Goal: Transaction & Acquisition: Purchase product/service

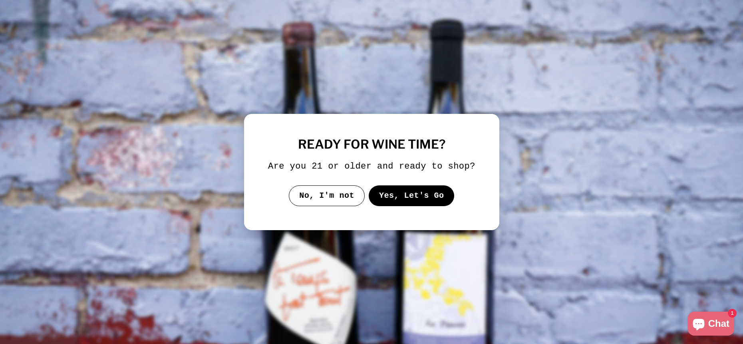
click at [393, 194] on button "Yes, Let's Go" at bounding box center [411, 195] width 86 height 21
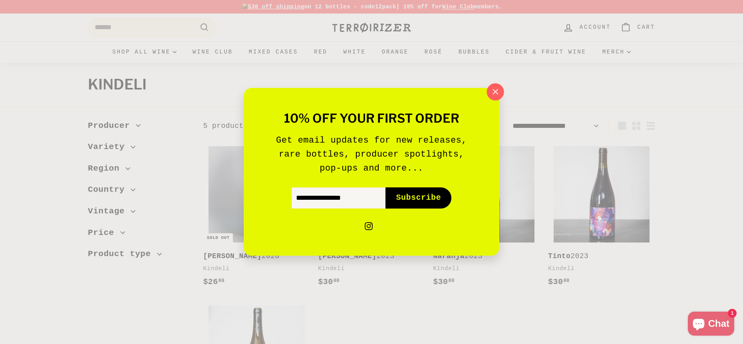
click at [498, 92] on icon "button" at bounding box center [495, 92] width 12 height 12
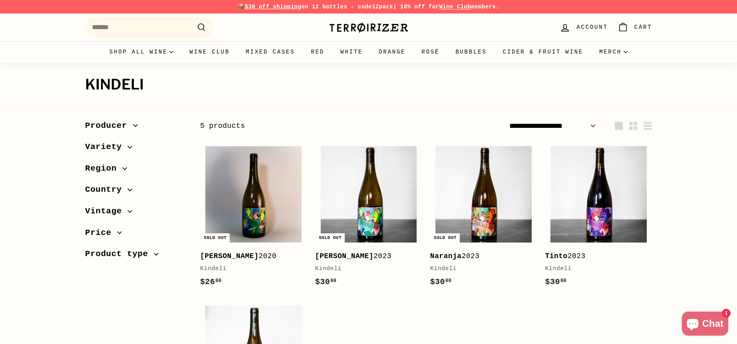
click at [346, 26] on img at bounding box center [369, 27] width 80 height 11
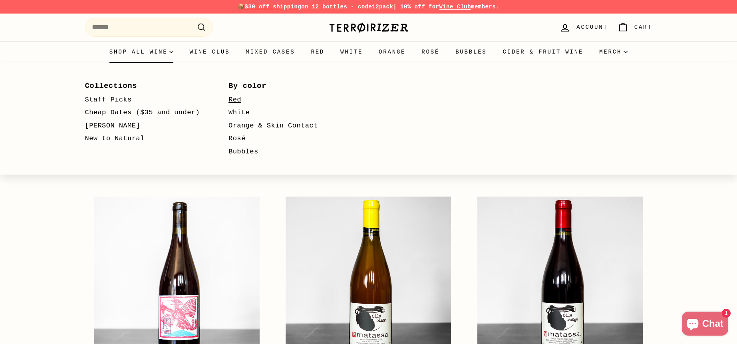
click at [238, 101] on link "Red" at bounding box center [288, 99] width 121 height 13
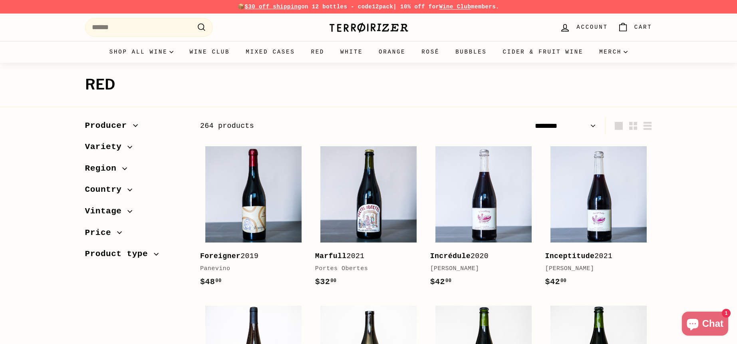
select select "******"
click at [107, 186] on span "Country" at bounding box center [106, 190] width 43 height 14
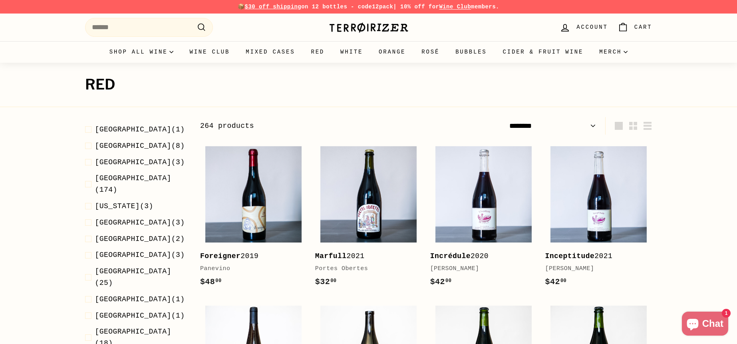
scroll to position [80, 0]
click at [124, 160] on span "Czech Republic" at bounding box center [133, 161] width 76 height 8
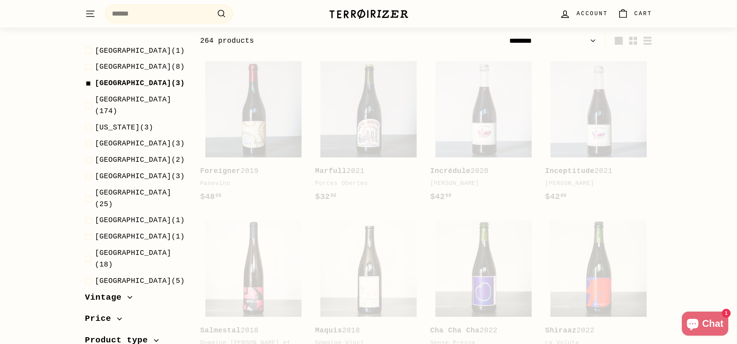
scroll to position [85, 0]
select select "******"
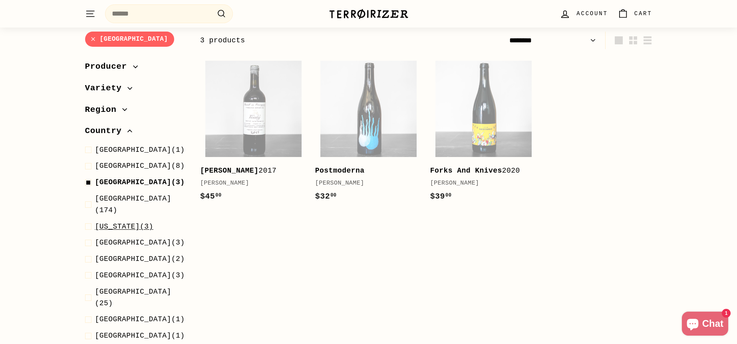
click at [114, 222] on span "Georgia" at bounding box center [117, 226] width 45 height 8
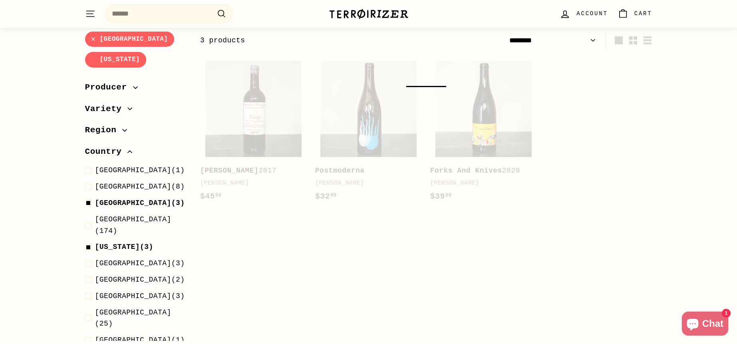
select select "******"
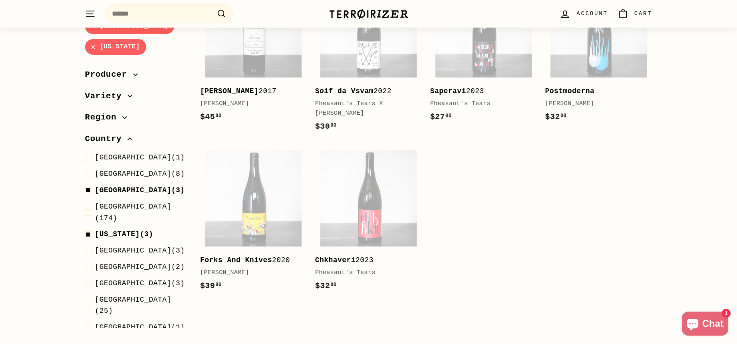
scroll to position [165, 0]
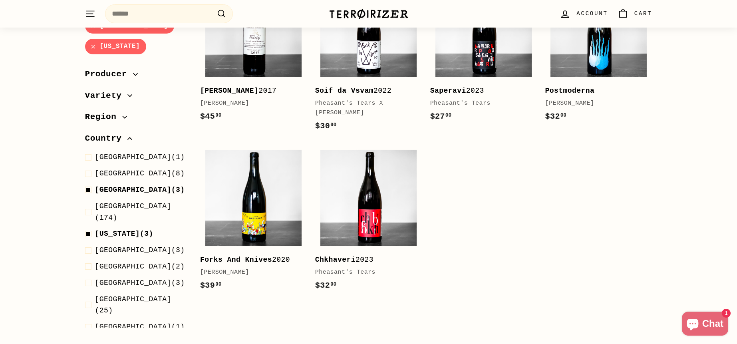
drag, startPoint x: 381, startPoint y: 189, endPoint x: 630, endPoint y: 187, distance: 248.7
click at [630, 187] on div "Add to cart Veselý 2017 Richard Stávek $45 00 $45.00 Add to cart Soif da Vsvam …" at bounding box center [426, 139] width 460 height 329
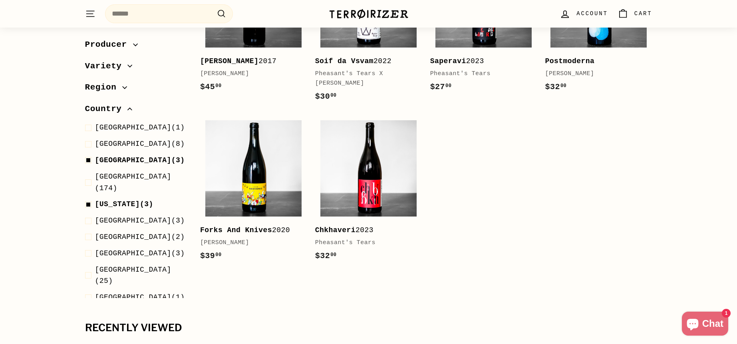
scroll to position [205, 0]
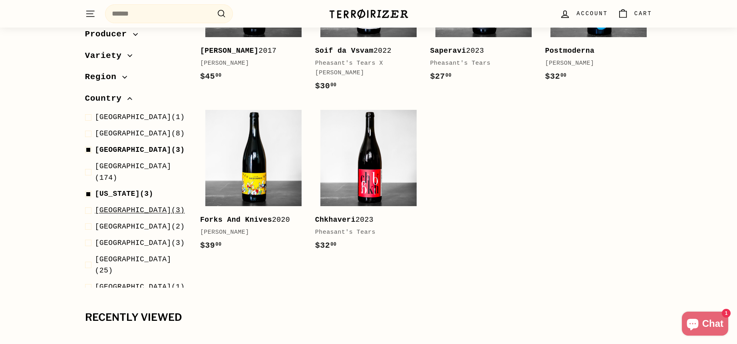
click at [105, 206] on span "Germany" at bounding box center [133, 210] width 76 height 8
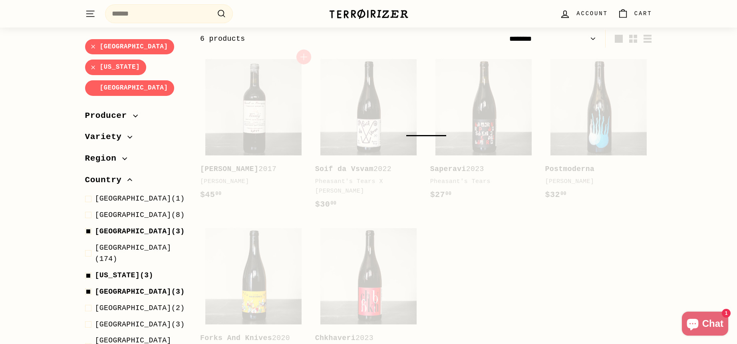
scroll to position [85, 0]
select select "******"
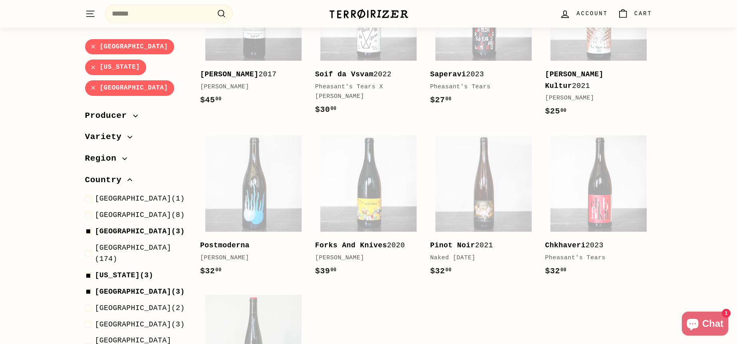
scroll to position [325, 0]
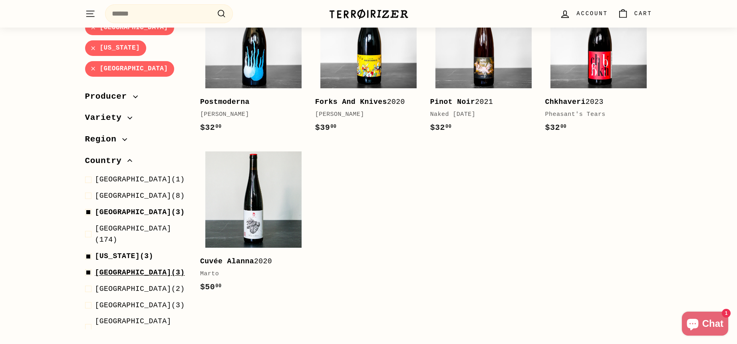
click at [89, 267] on span at bounding box center [90, 273] width 10 height 12
select select "******"
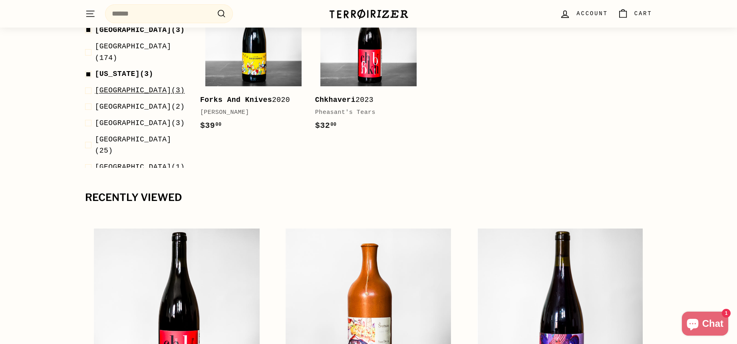
scroll to position [85, 0]
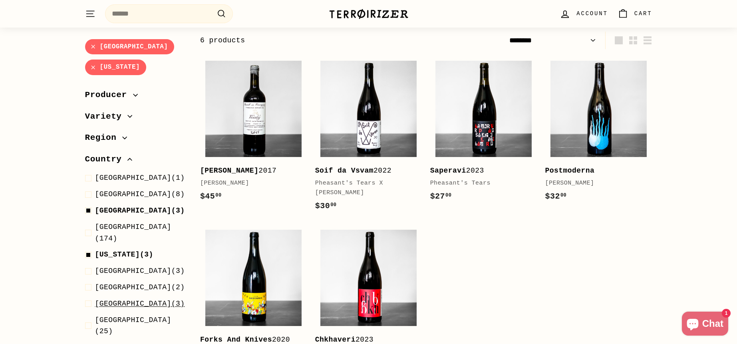
click at [88, 298] on span at bounding box center [90, 304] width 10 height 12
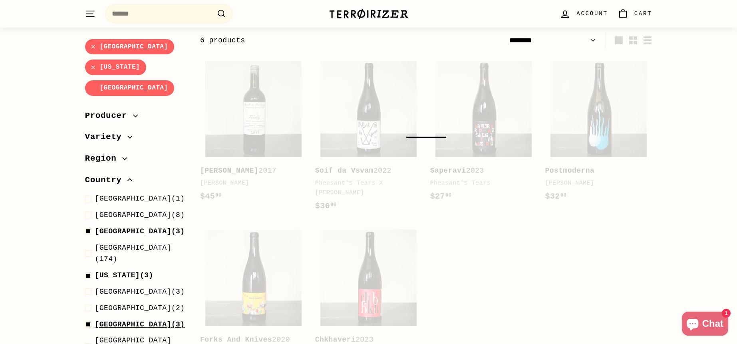
select select "******"
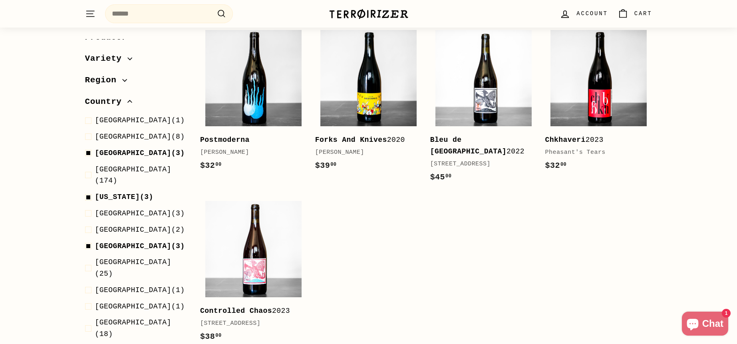
scroll to position [80, 0]
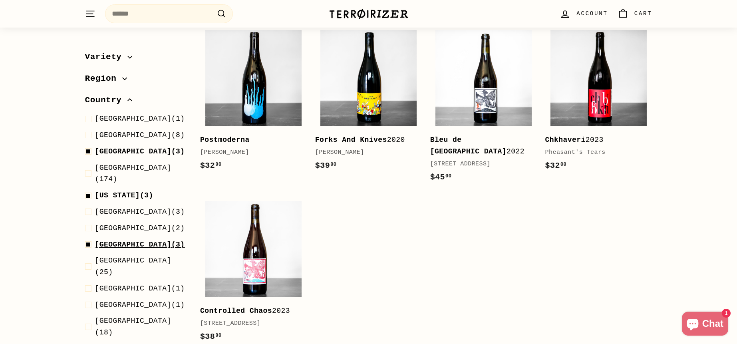
click at [87, 239] on span at bounding box center [90, 245] width 10 height 12
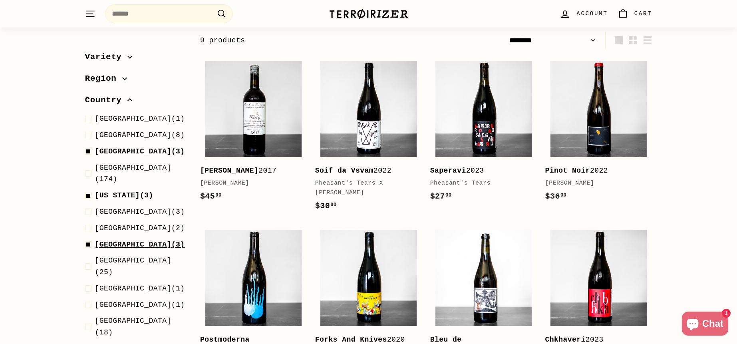
select select "******"
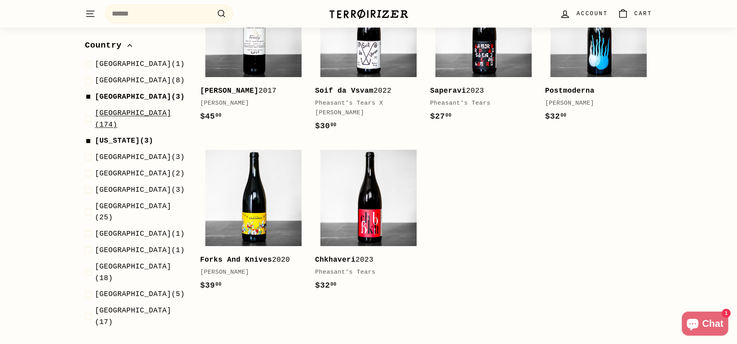
scroll to position [80, 0]
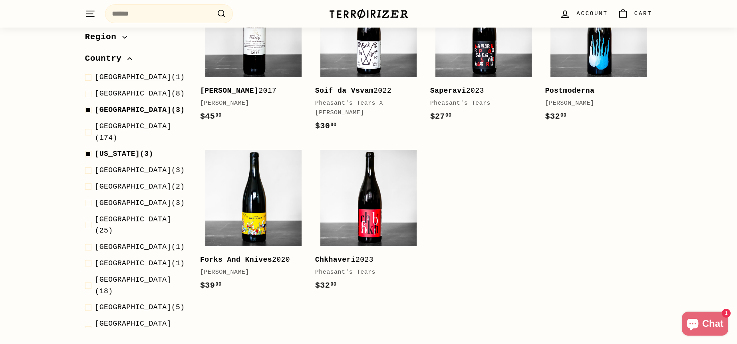
click at [90, 76] on span at bounding box center [90, 78] width 10 height 12
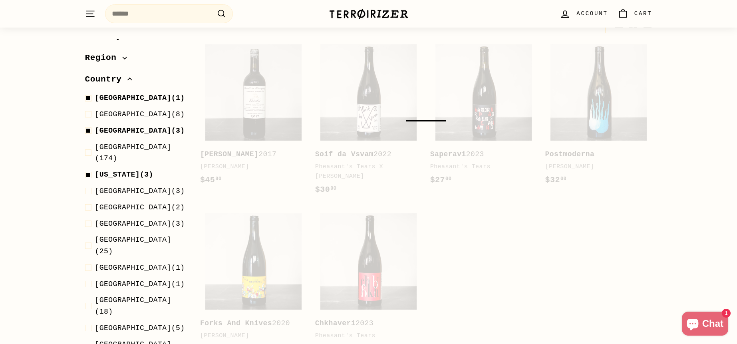
scroll to position [85, 0]
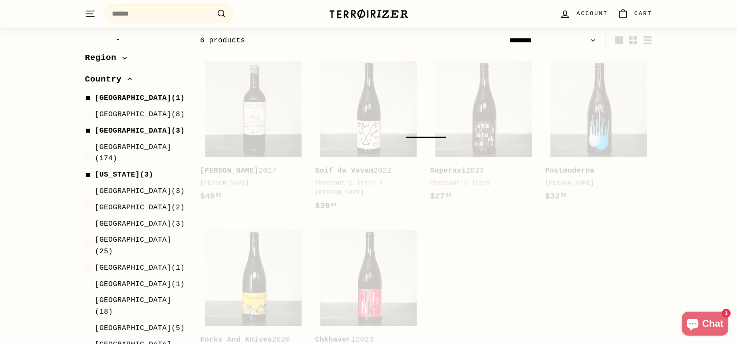
select select "******"
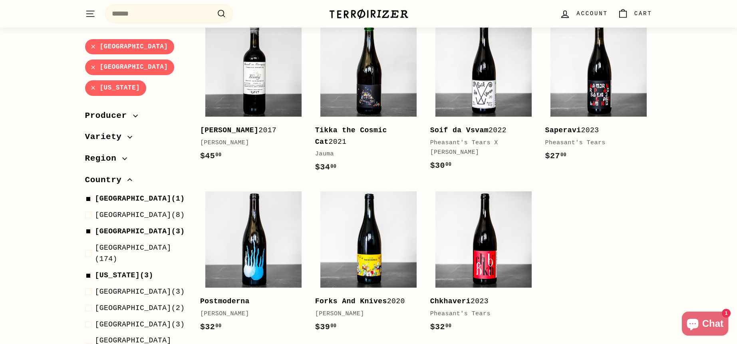
scroll to position [125, 0]
click at [88, 198] on span at bounding box center [90, 199] width 10 height 12
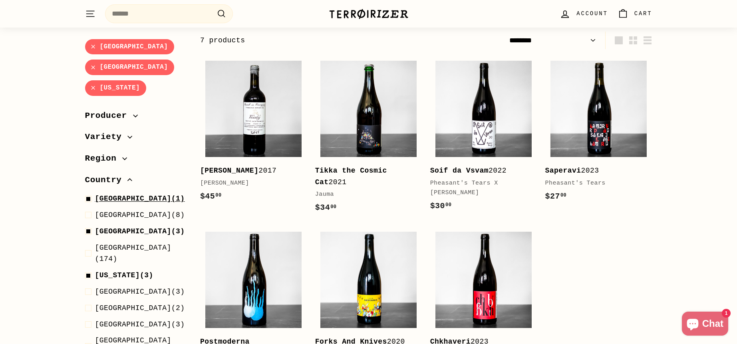
select select "******"
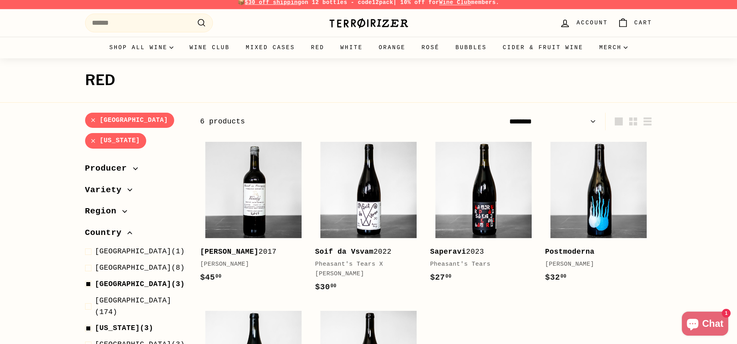
scroll to position [0, 0]
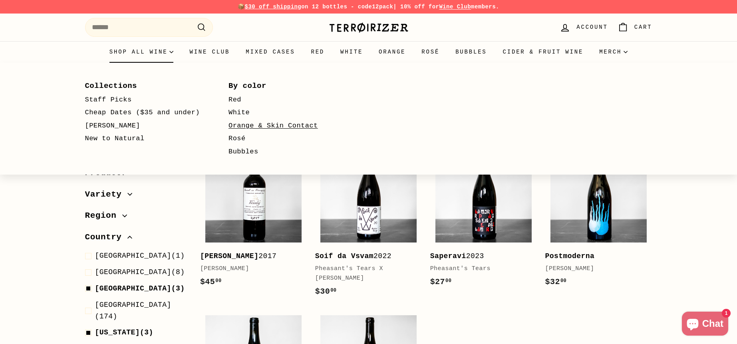
click at [244, 127] on link "Orange & Skin Contact" at bounding box center [288, 125] width 121 height 13
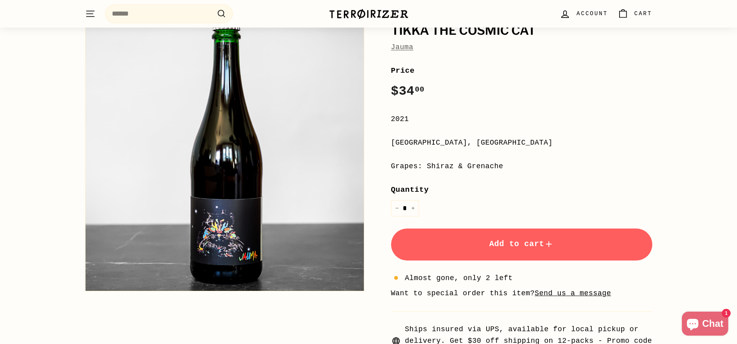
scroll to position [80, 0]
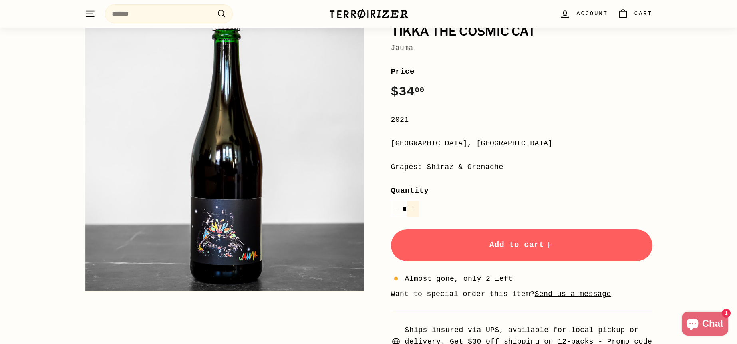
click at [414, 206] on button "+" at bounding box center [413, 209] width 12 height 16
type input "*"
click at [489, 242] on span "Add to cart" at bounding box center [521, 244] width 65 height 9
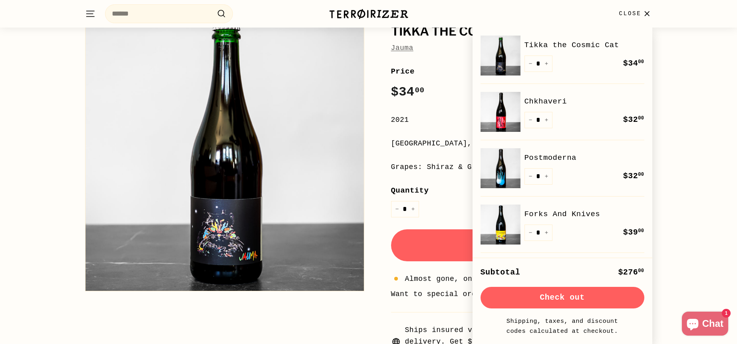
click at [679, 105] on div "Tikka the Cosmic Cat Jauma Tikka the Cosmic Cat Jauma Price Regular price $34 0…" at bounding box center [368, 177] width 737 height 388
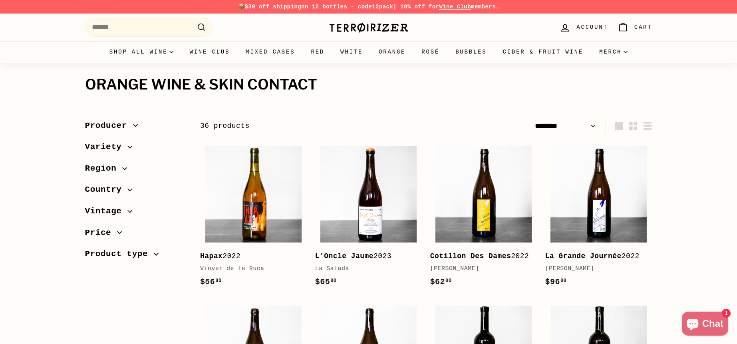
select select "******"
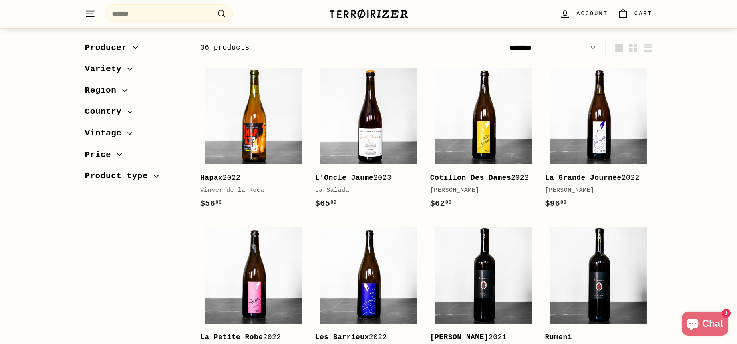
scroll to position [80, 0]
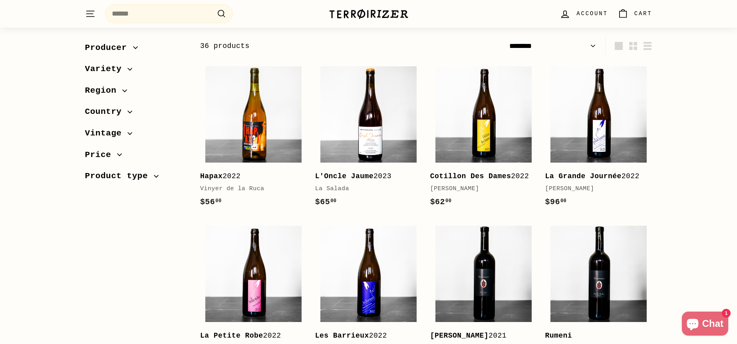
click at [116, 111] on span "Country" at bounding box center [106, 112] width 43 height 14
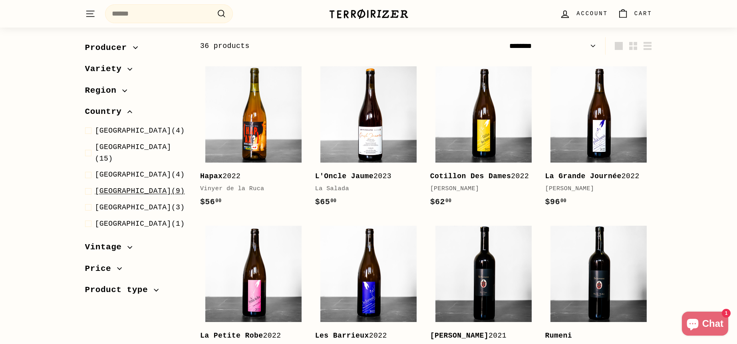
click at [110, 187] on span "[GEOGRAPHIC_DATA]" at bounding box center [133, 191] width 76 height 8
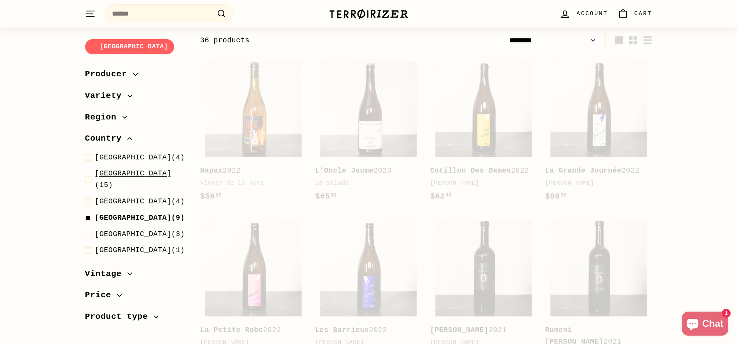
select select "******"
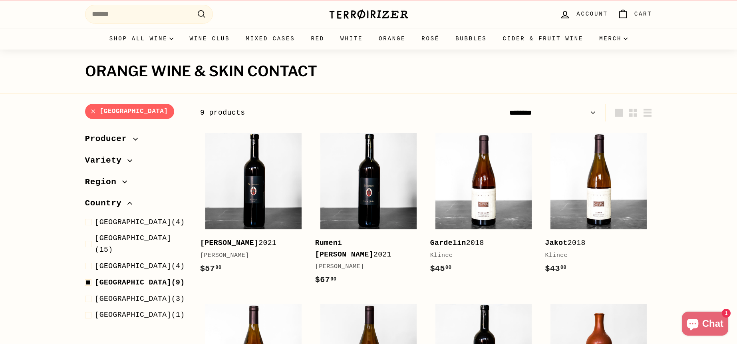
scroll to position [0, 0]
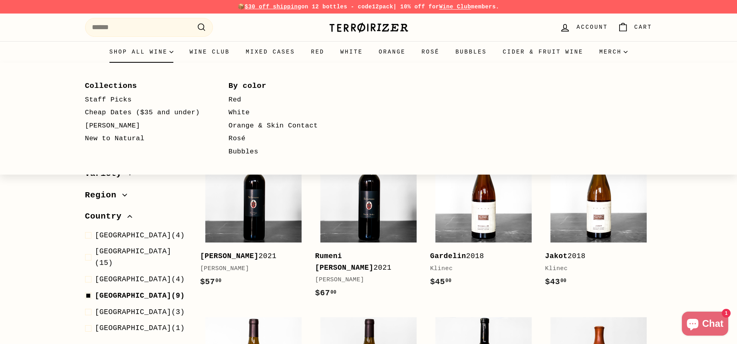
click at [130, 51] on summary "Shop all wine" at bounding box center [141, 52] width 80 height 22
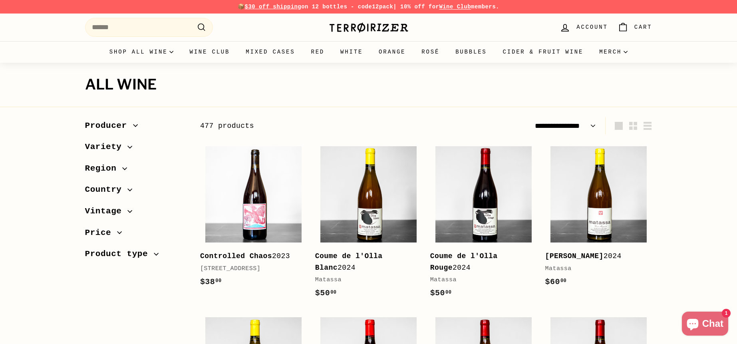
select select "**********"
click at [103, 188] on span "Country" at bounding box center [106, 190] width 43 height 14
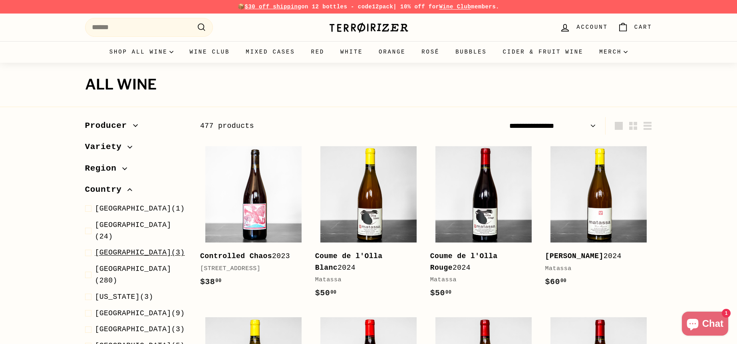
click at [113, 248] on span "Czech Republic" at bounding box center [133, 252] width 76 height 8
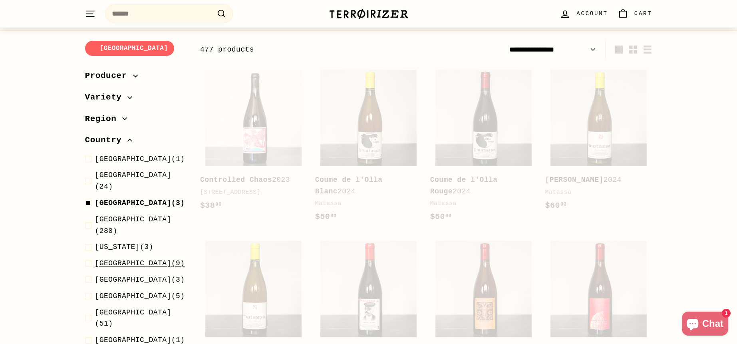
scroll to position [85, 0]
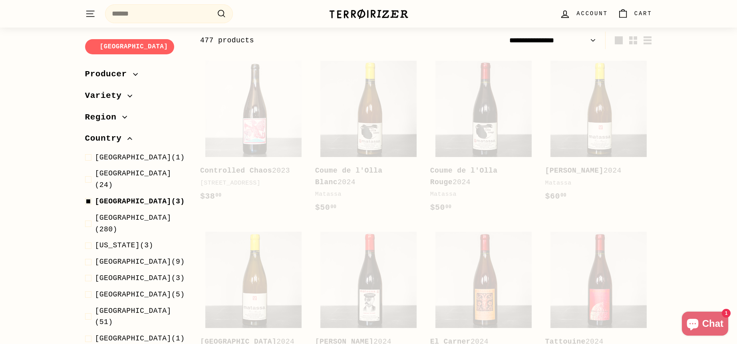
select select "**********"
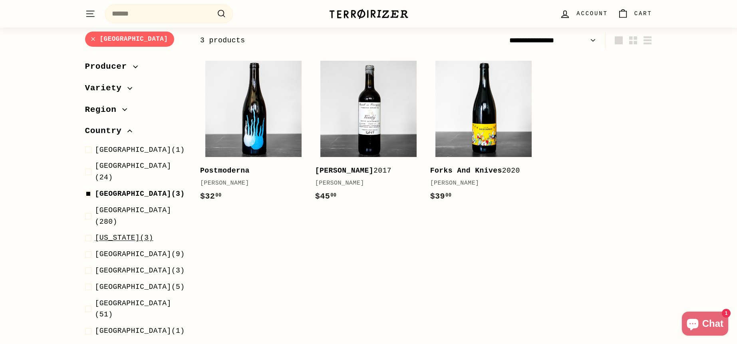
click at [107, 234] on span "Georgia" at bounding box center [117, 238] width 45 height 8
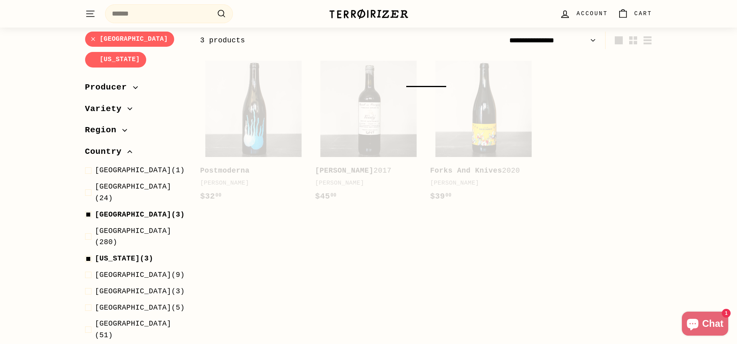
select select "**********"
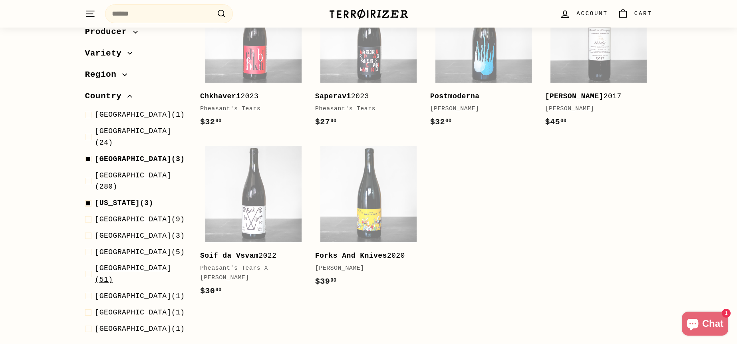
scroll to position [120, 0]
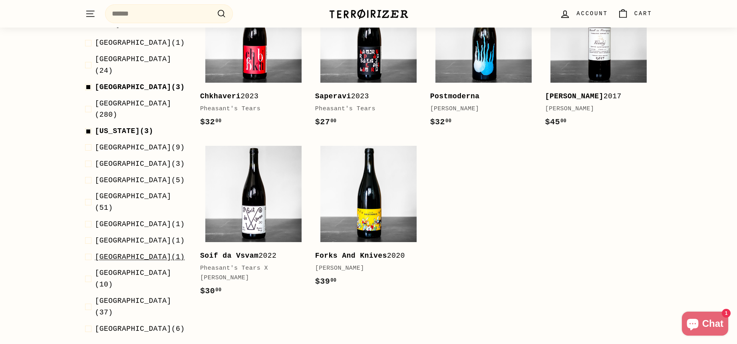
click at [117, 253] on span "Slovakia" at bounding box center [133, 257] width 76 height 8
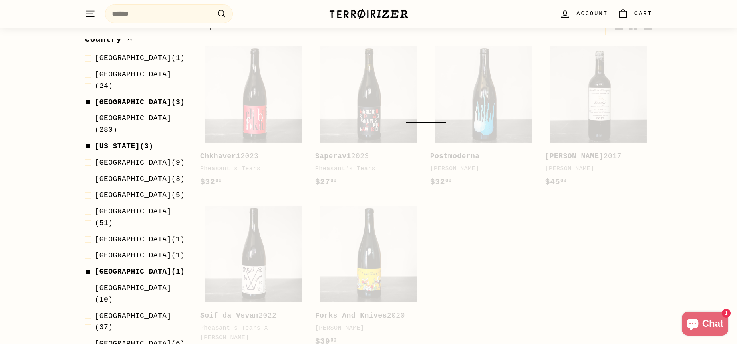
scroll to position [85, 0]
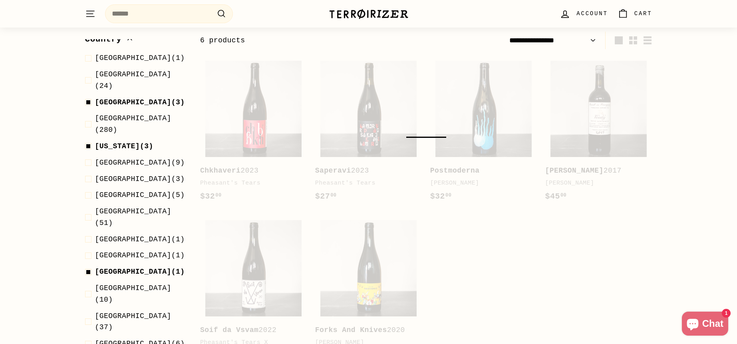
select select "**********"
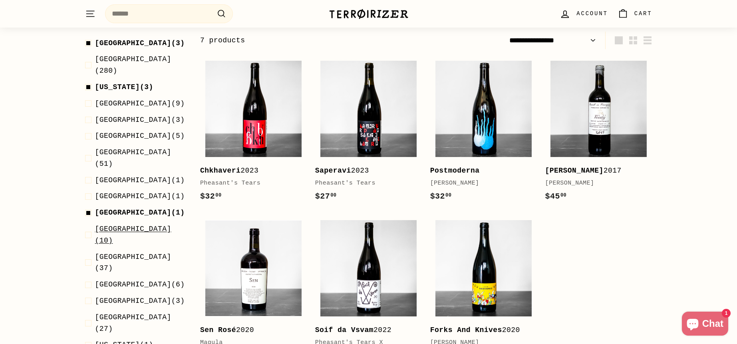
click at [118, 225] on span "Slovenia" at bounding box center [133, 229] width 76 height 8
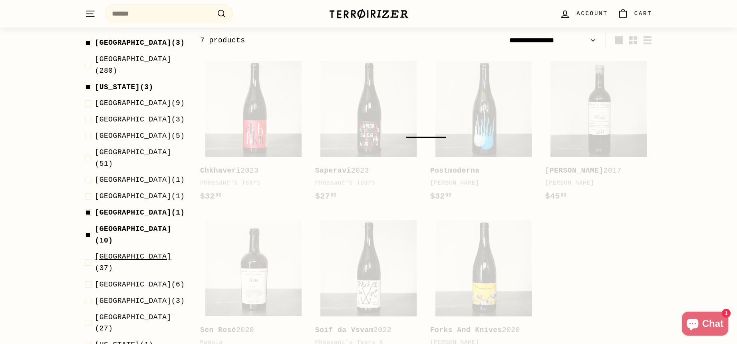
select select "**********"
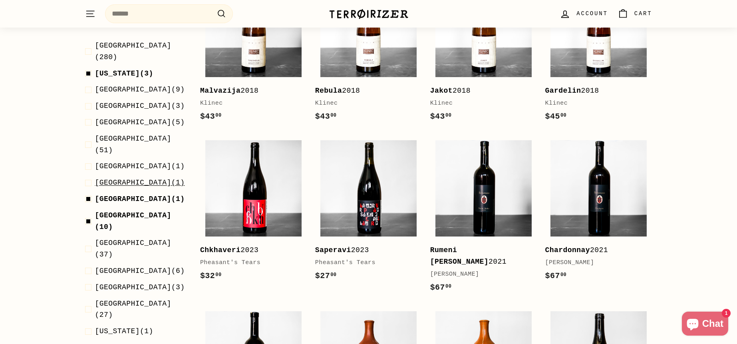
scroll to position [246, 0]
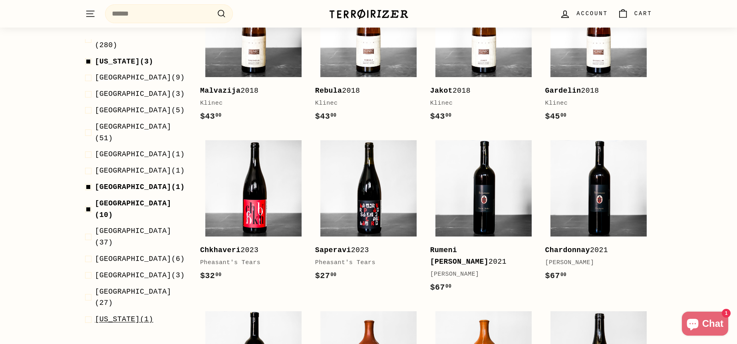
click at [113, 315] on span "Virginia" at bounding box center [117, 319] width 45 height 8
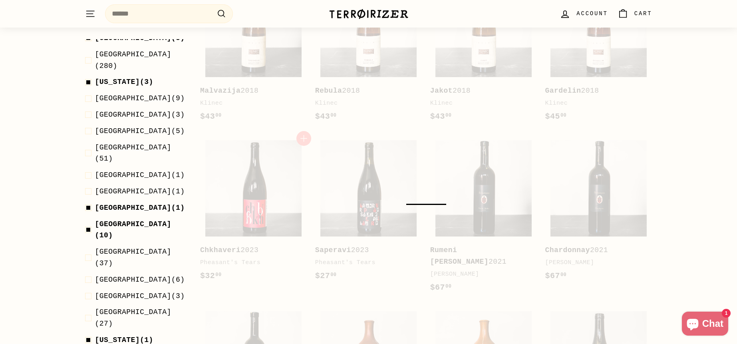
scroll to position [85, 0]
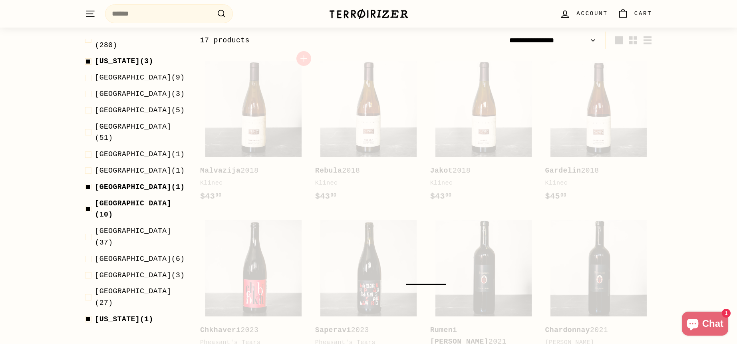
select select "**********"
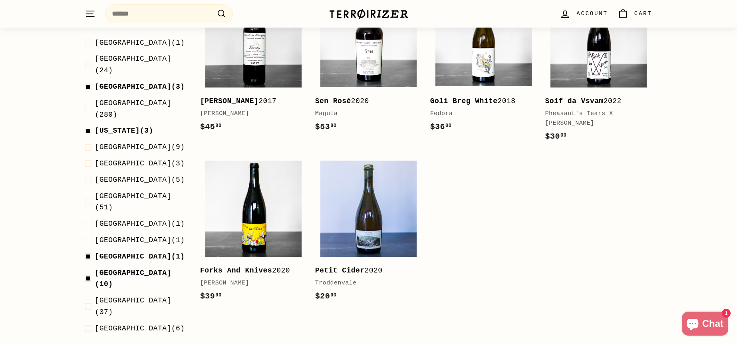
scroll to position [200, 0]
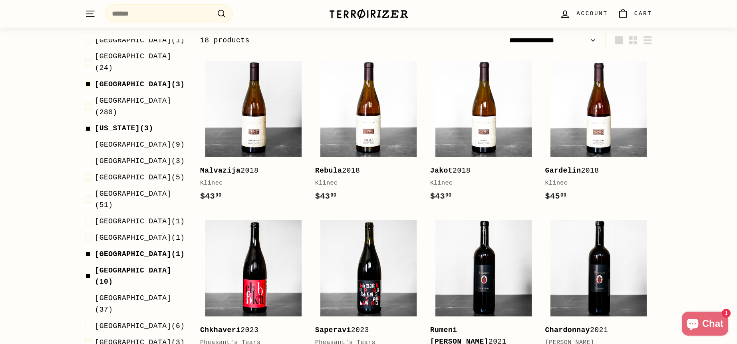
select select "**********"
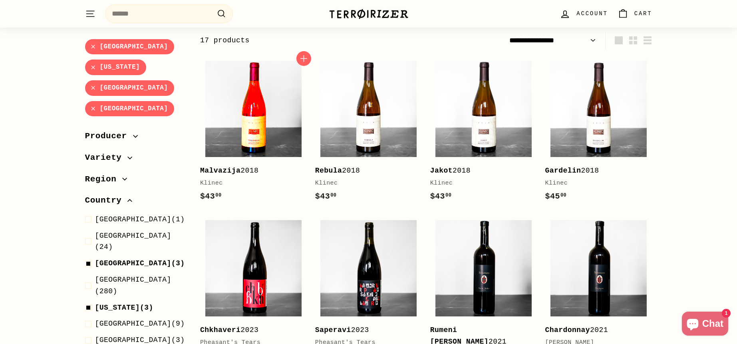
click at [277, 115] on img at bounding box center [253, 109] width 96 height 96
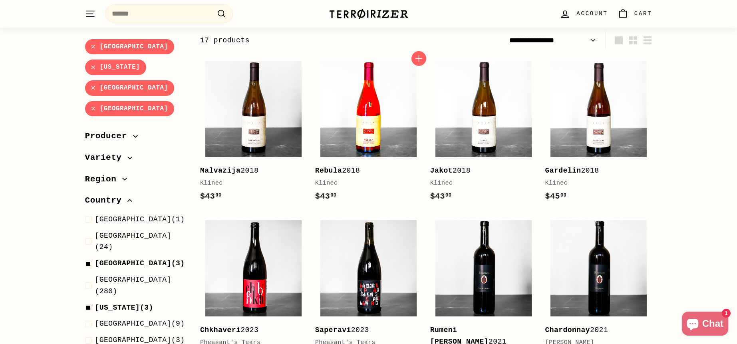
click at [394, 121] on img at bounding box center [368, 109] width 96 height 96
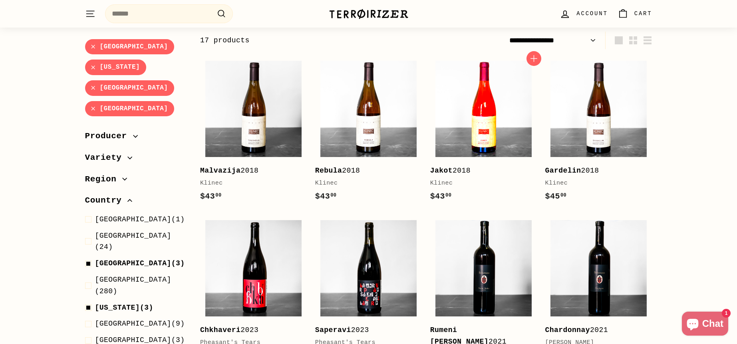
click at [522, 110] on img at bounding box center [483, 109] width 96 height 96
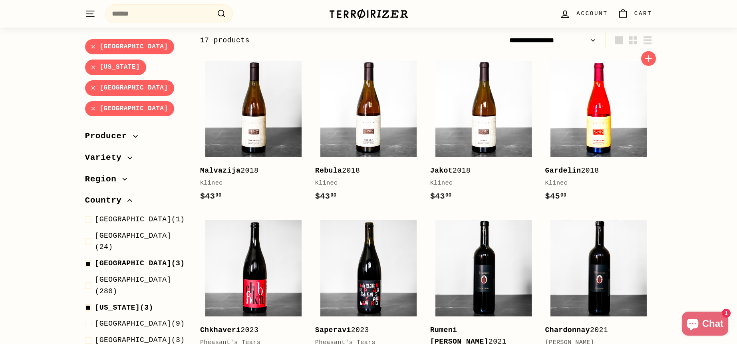
click at [597, 113] on img at bounding box center [598, 109] width 96 height 96
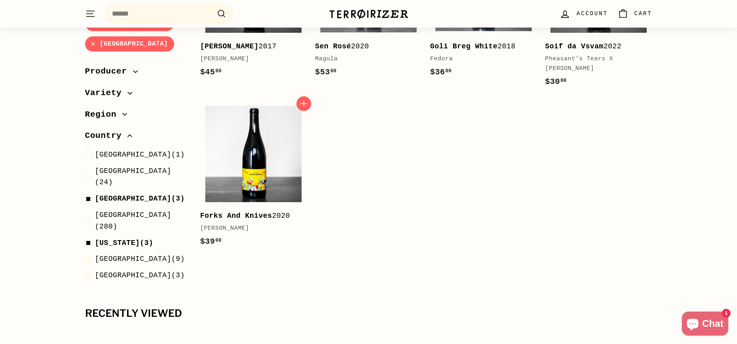
scroll to position [724, 0]
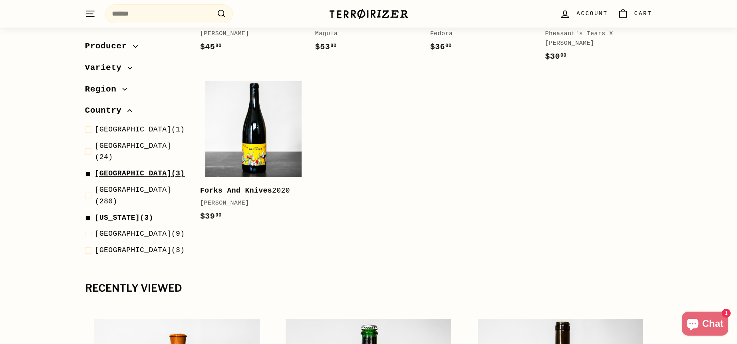
click at [86, 168] on span at bounding box center [90, 174] width 10 height 12
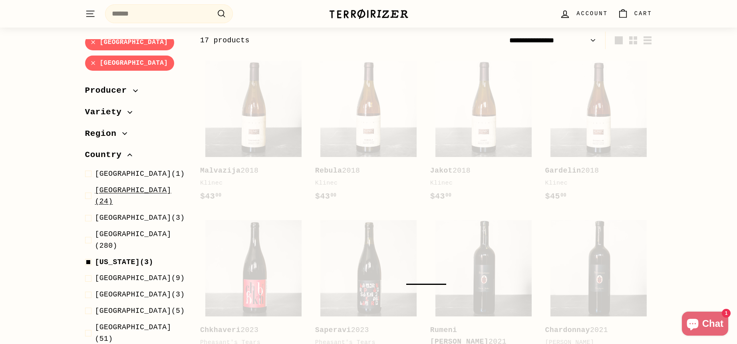
scroll to position [160, 0]
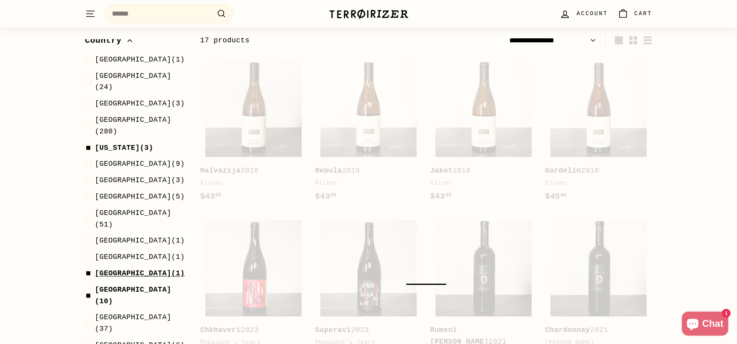
select select "**********"
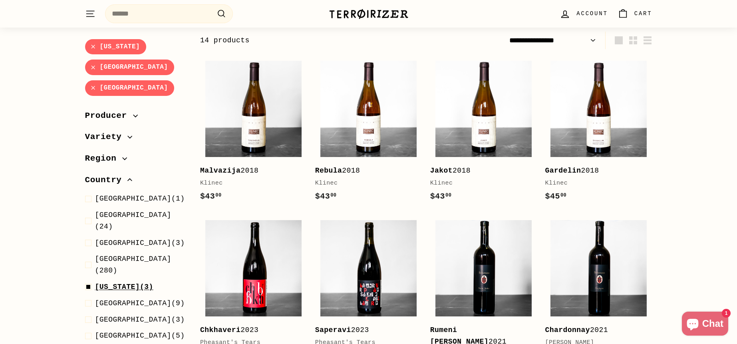
click at [87, 281] on span at bounding box center [90, 287] width 10 height 12
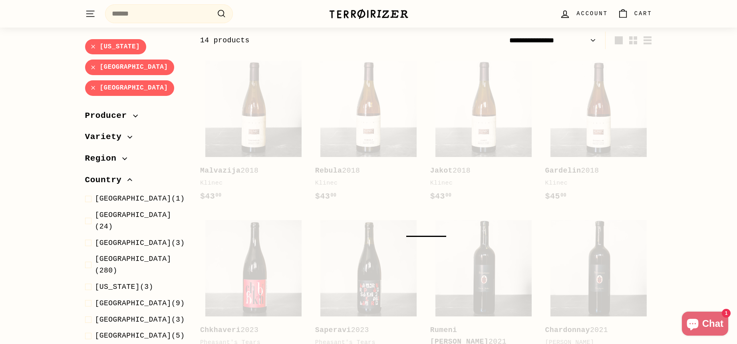
select select "**********"
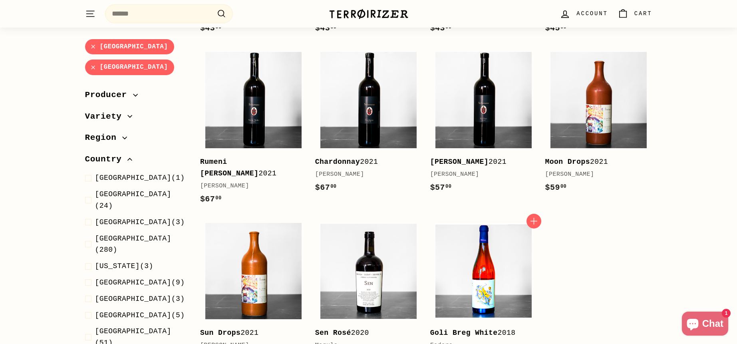
scroll to position [205, 0]
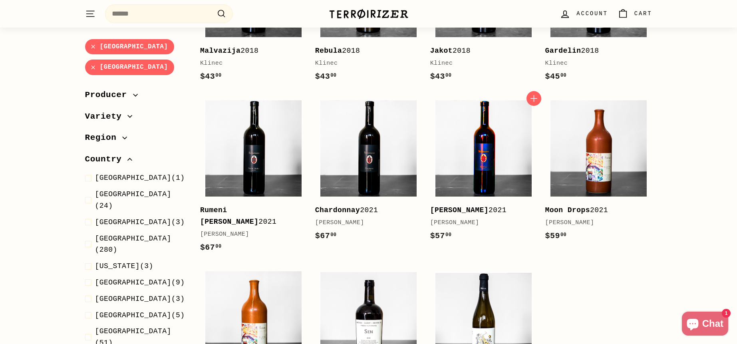
click at [481, 153] on img at bounding box center [483, 148] width 96 height 96
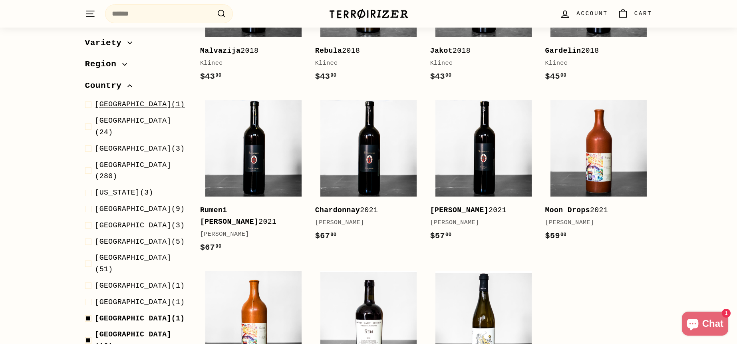
scroll to position [160, 0]
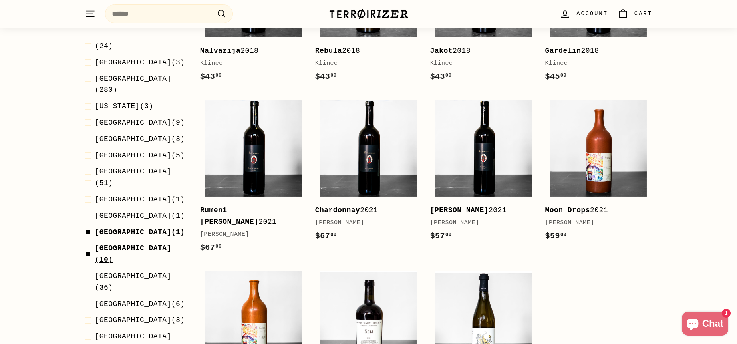
click at [89, 243] on span at bounding box center [90, 254] width 10 height 23
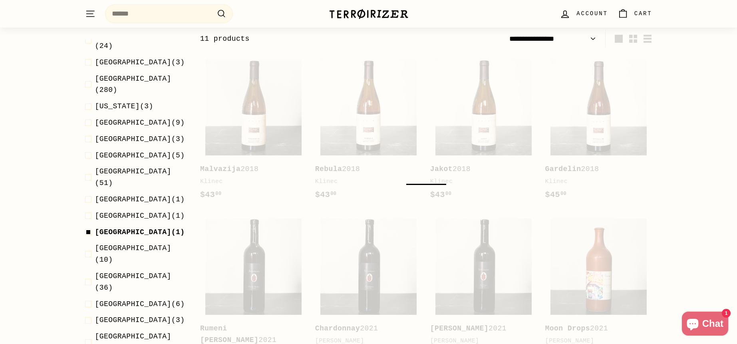
scroll to position [85, 0]
select select "**********"
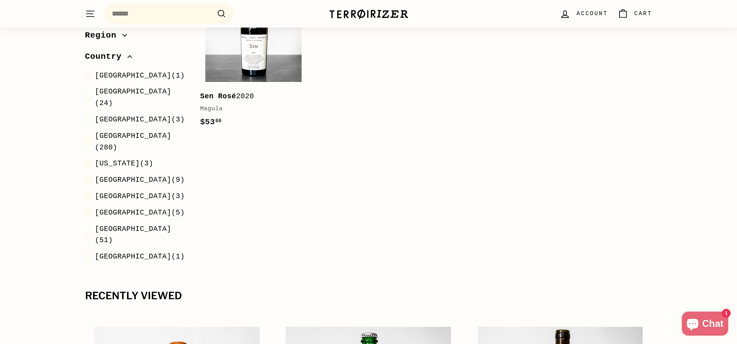
scroll to position [120, 0]
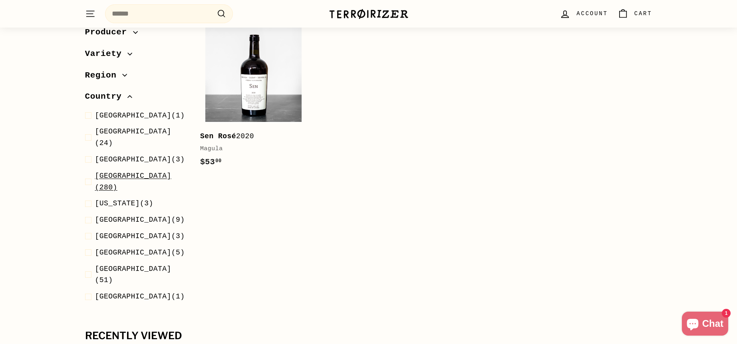
click at [89, 170] on span at bounding box center [90, 181] width 10 height 23
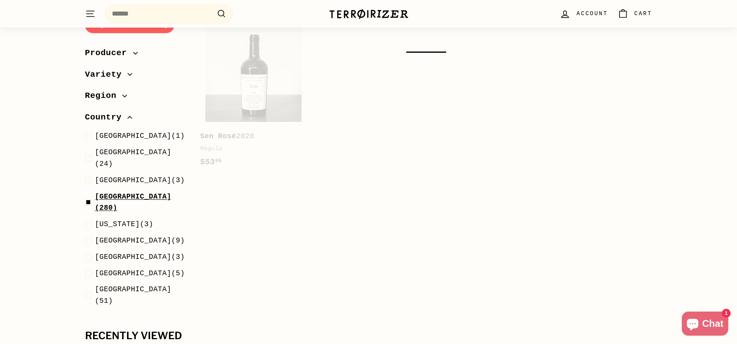
scroll to position [85, 0]
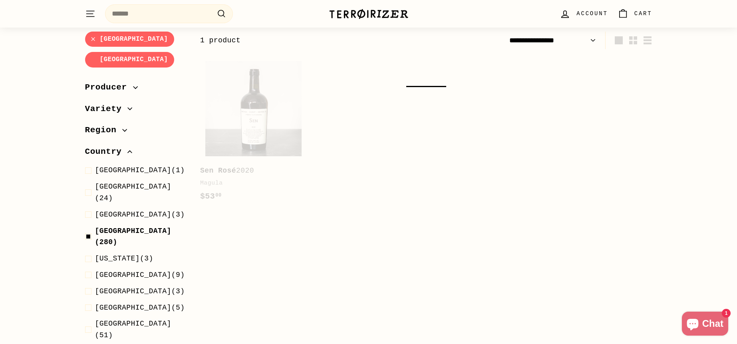
select select "**********"
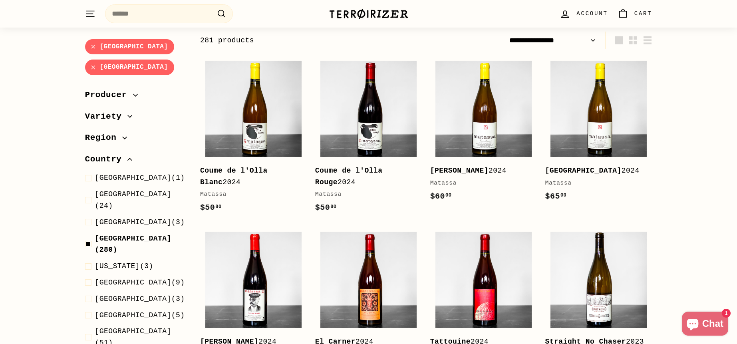
click at [111, 123] on span "Variety" at bounding box center [106, 117] width 43 height 14
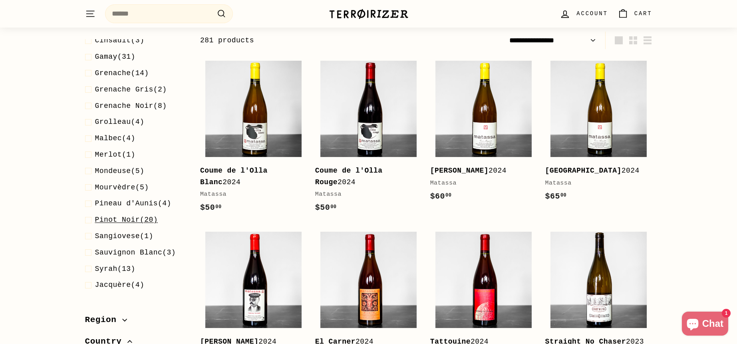
click at [114, 219] on span "Pinot Noir" at bounding box center [117, 220] width 45 height 8
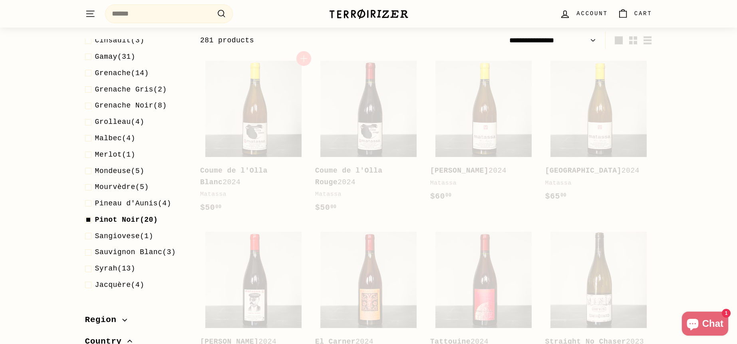
select select "**********"
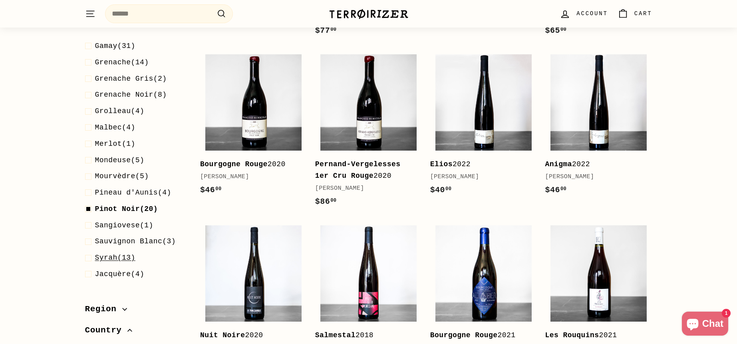
scroll to position [319, 0]
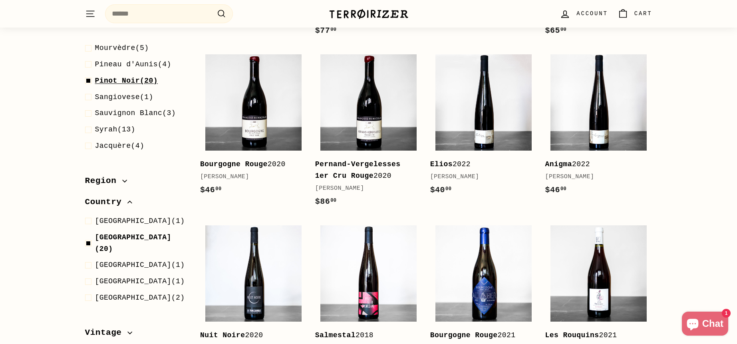
click at [86, 81] on span at bounding box center [90, 81] width 10 height 12
select select "**********"
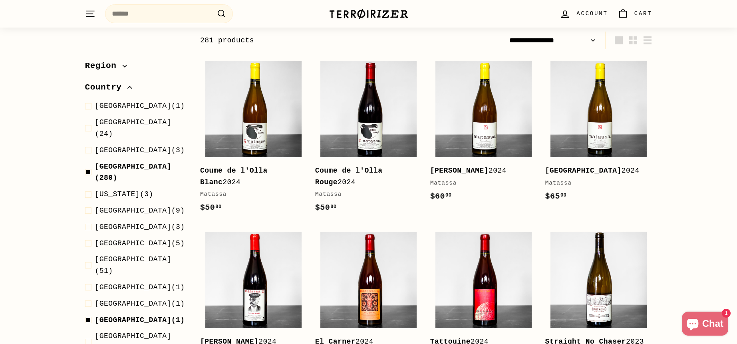
scroll to position [439, 0]
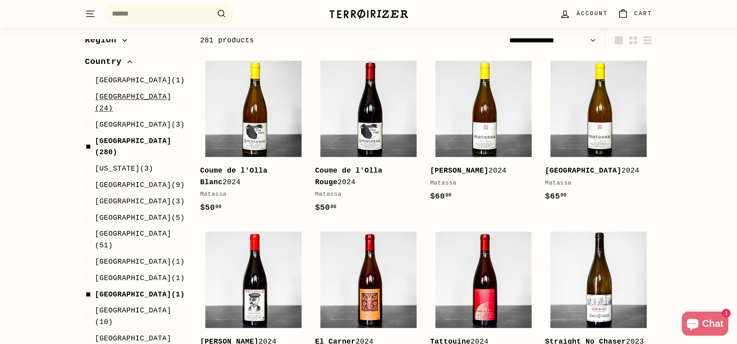
click at [93, 94] on span at bounding box center [90, 102] width 10 height 23
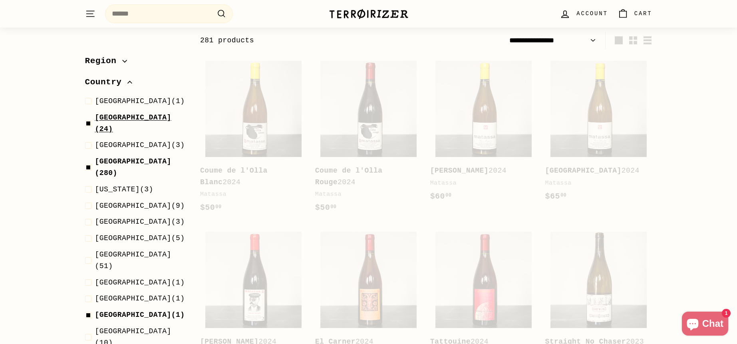
scroll to position [460, 0]
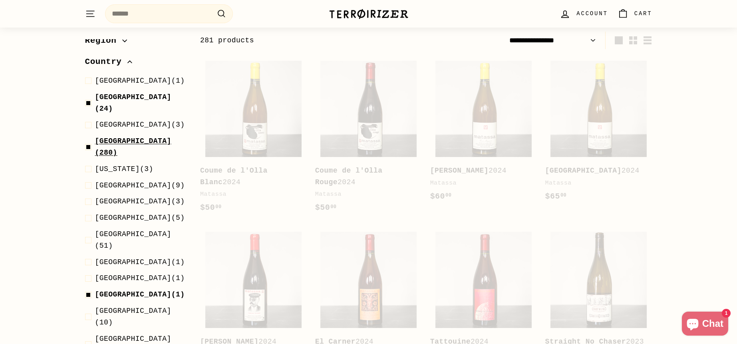
select select "**********"
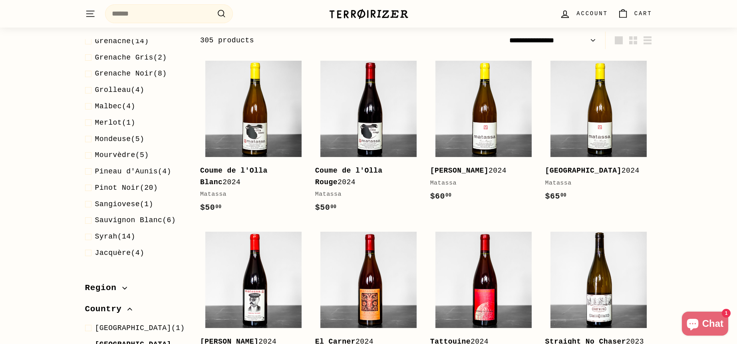
scroll to position [319, 0]
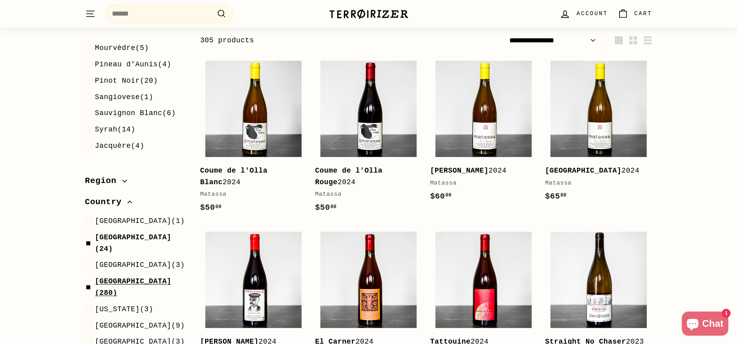
click at [87, 276] on span at bounding box center [90, 287] width 10 height 23
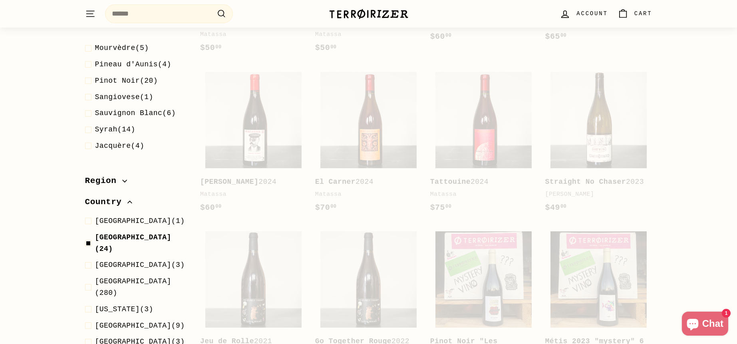
scroll to position [85, 0]
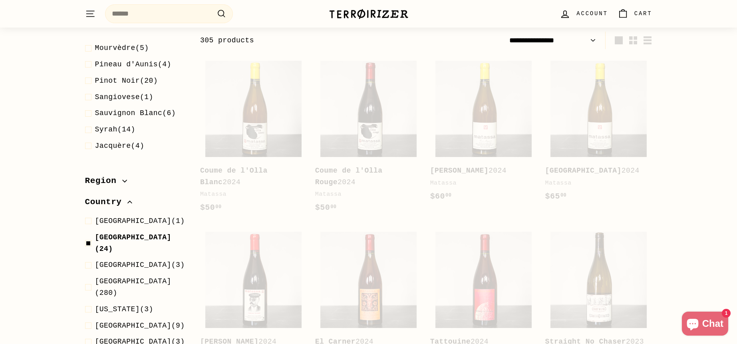
select select "**********"
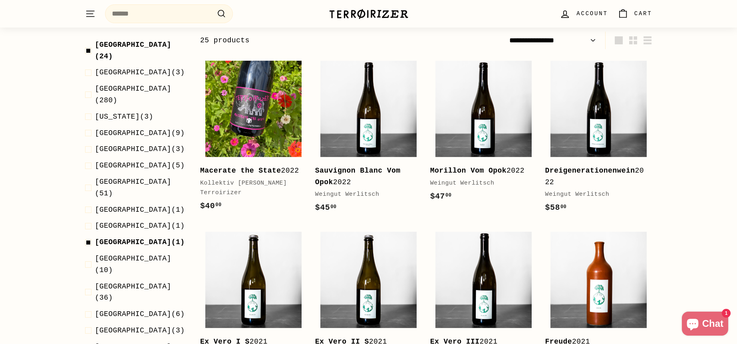
scroll to position [200, 0]
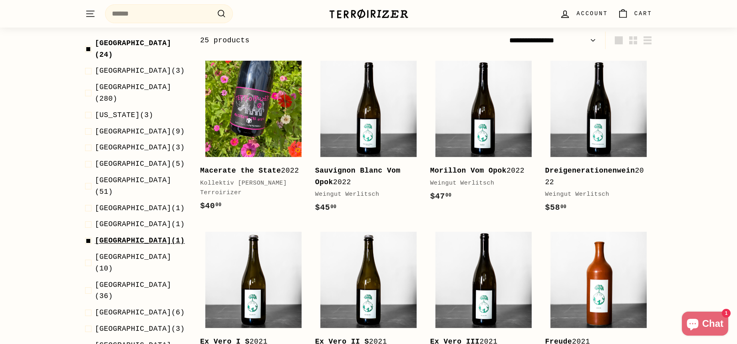
click at [87, 235] on span at bounding box center [90, 241] width 10 height 12
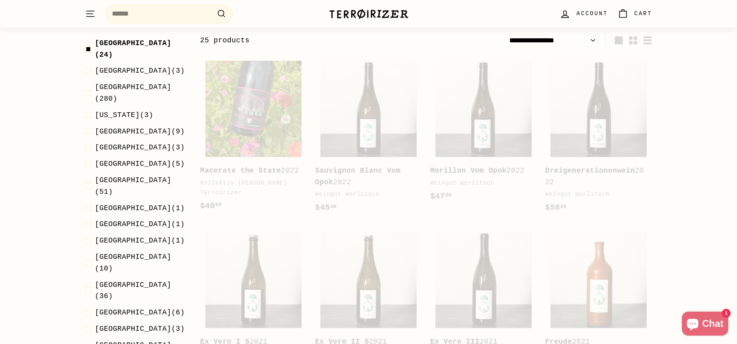
select select "**********"
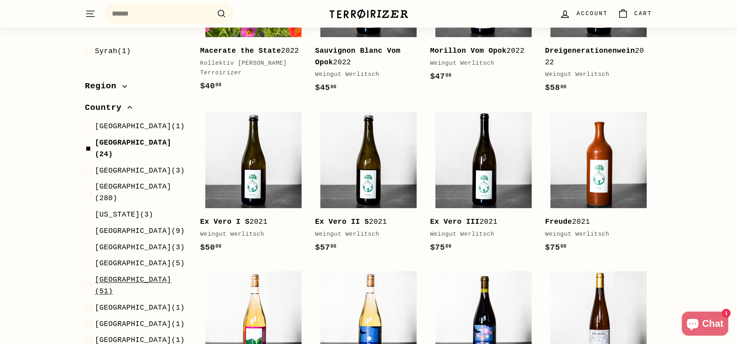
scroll to position [80, 0]
click at [87, 225] on span at bounding box center [90, 231] width 10 height 12
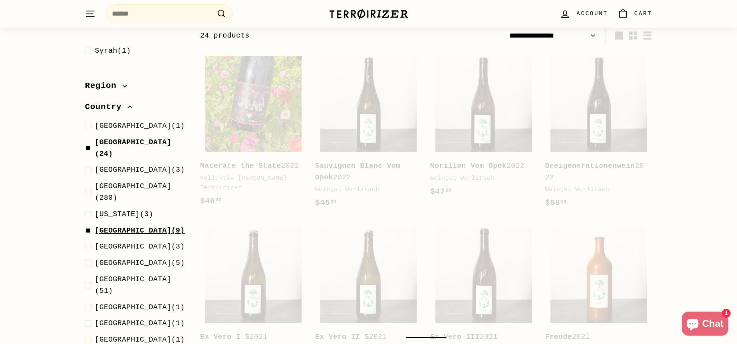
scroll to position [85, 0]
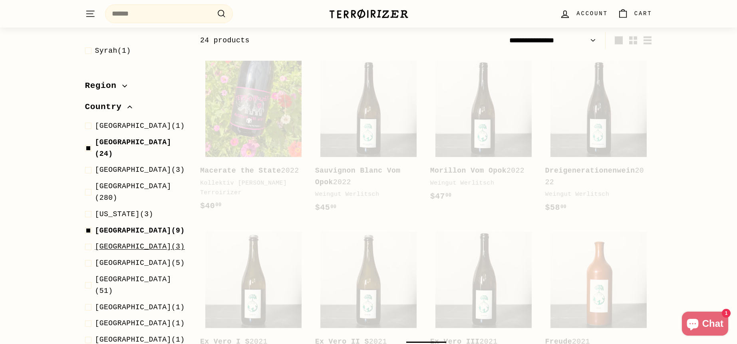
select select "**********"
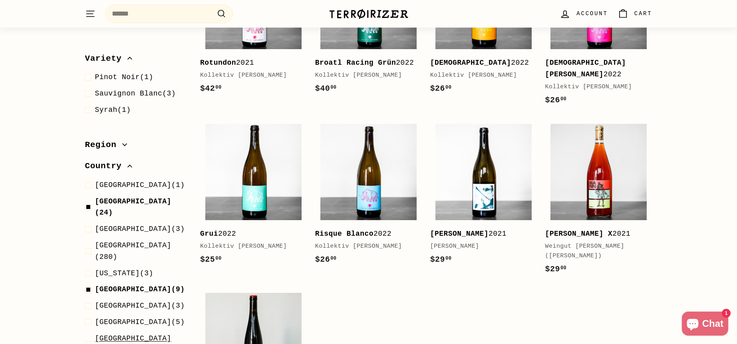
scroll to position [160, 0]
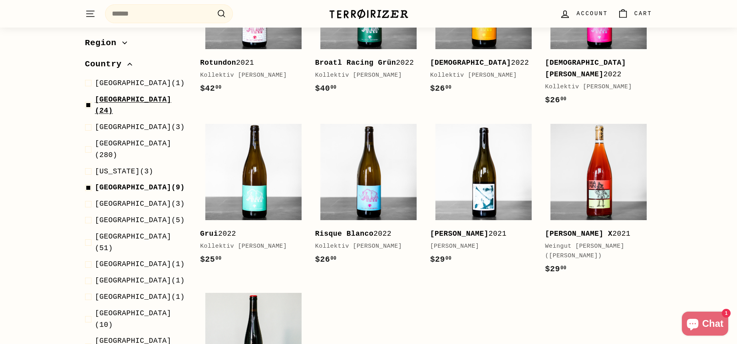
click at [89, 98] on span at bounding box center [90, 105] width 10 height 23
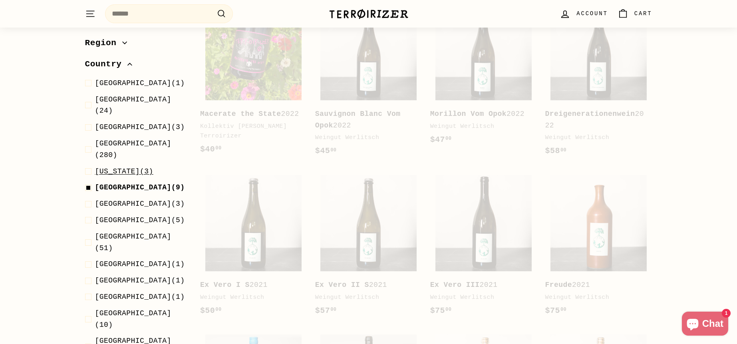
scroll to position [82, 0]
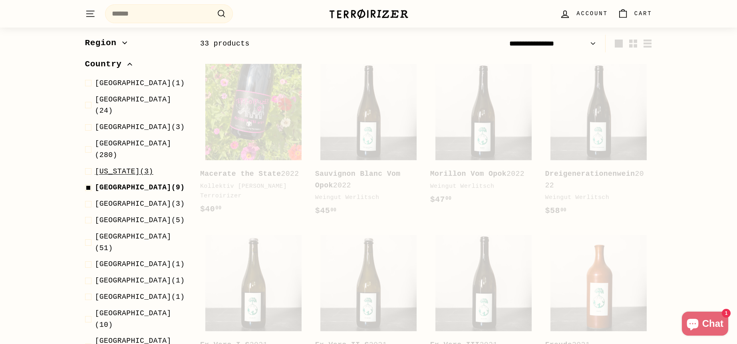
select select "**********"
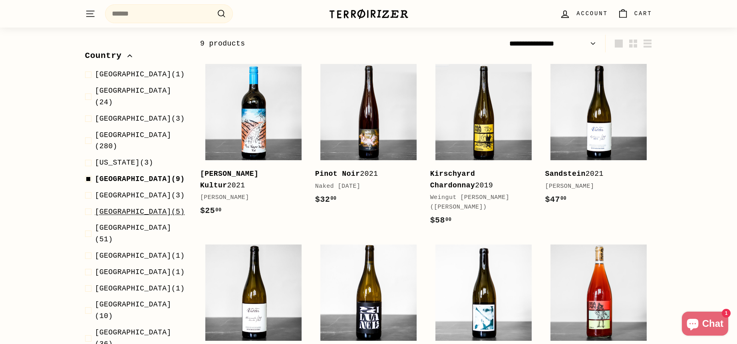
scroll to position [120, 0]
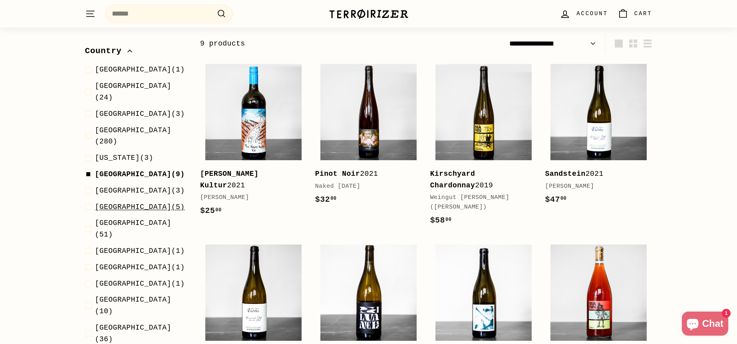
click at [90, 201] on span at bounding box center [90, 207] width 10 height 12
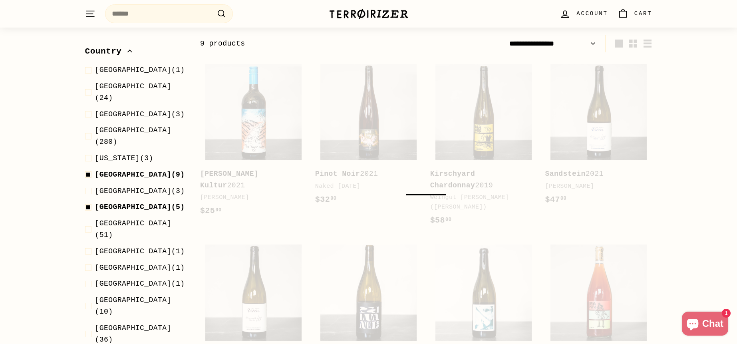
scroll to position [85, 0]
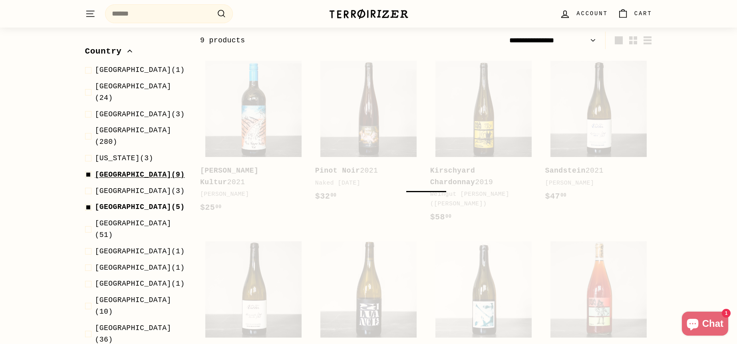
select select "**********"
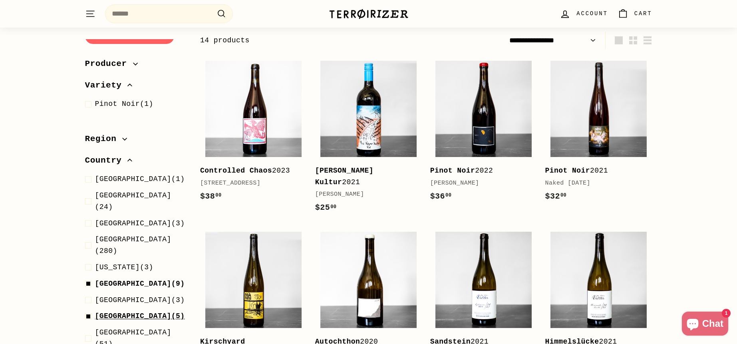
scroll to position [40, 0]
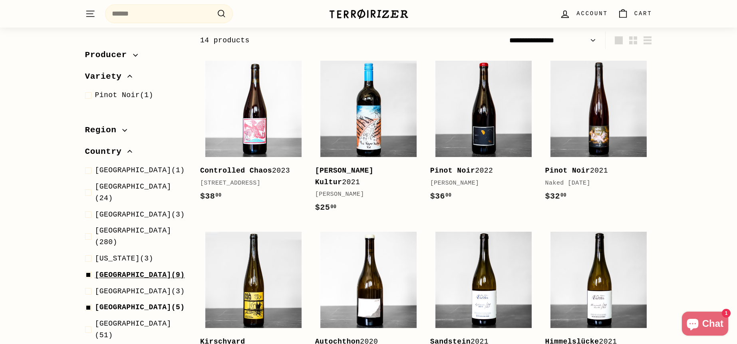
click at [87, 269] on span at bounding box center [90, 275] width 10 height 12
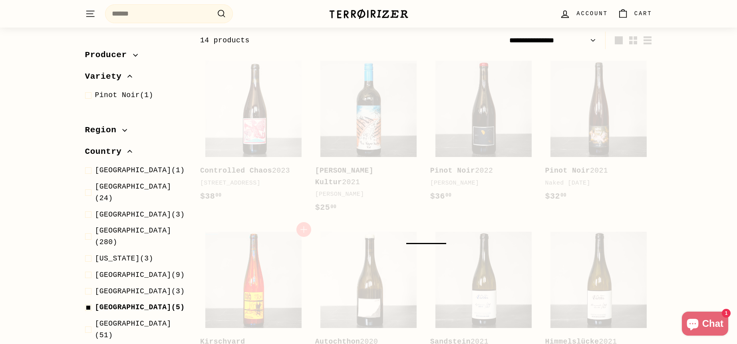
select select "**********"
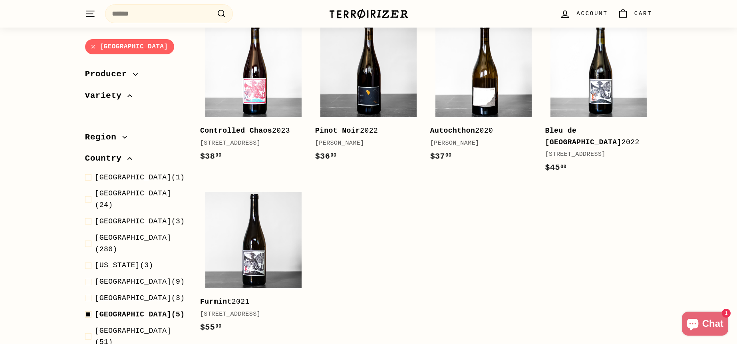
scroll to position [85, 0]
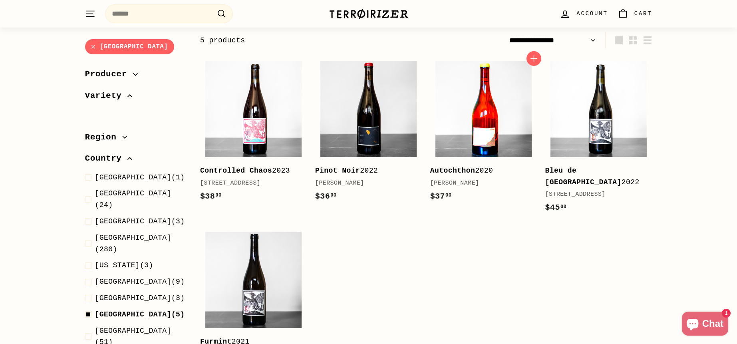
click at [488, 124] on img at bounding box center [483, 109] width 96 height 96
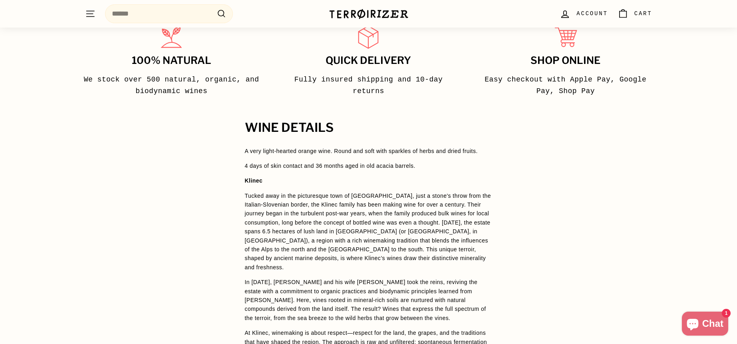
scroll to position [559, 0]
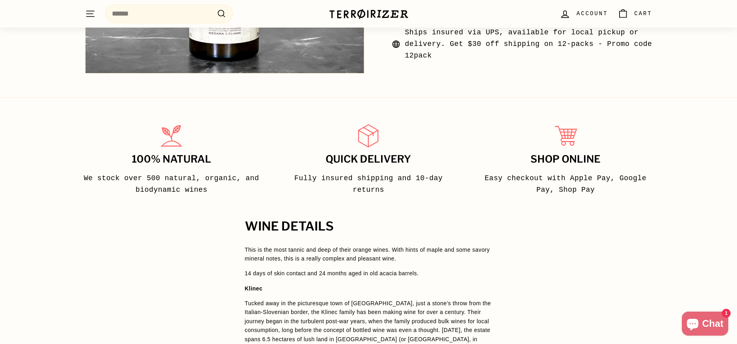
scroll to position [479, 0]
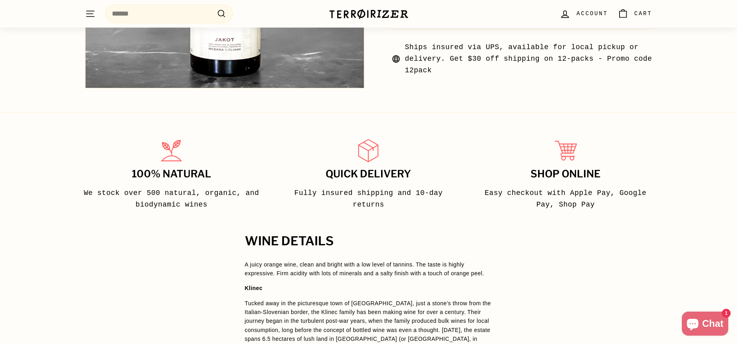
scroll to position [479, 0]
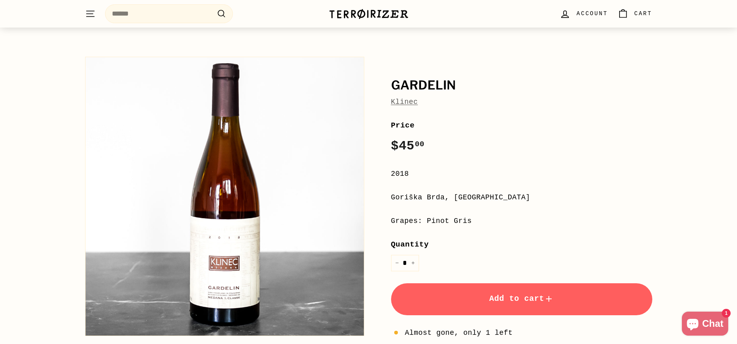
scroll to position [40, 0]
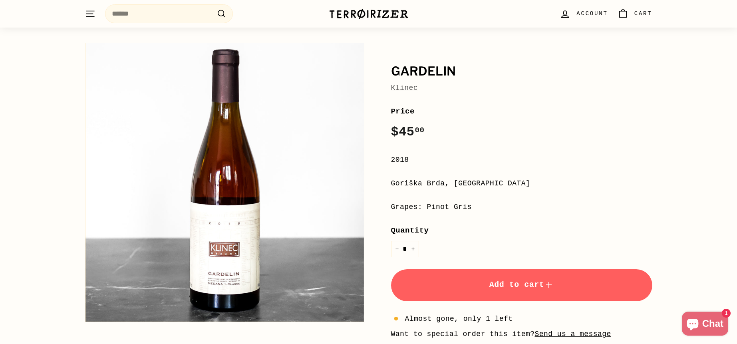
drag, startPoint x: 458, startPoint y: 281, endPoint x: 459, endPoint y: 275, distance: 6.4
click at [458, 281] on button "Add to cart" at bounding box center [521, 285] width 261 height 32
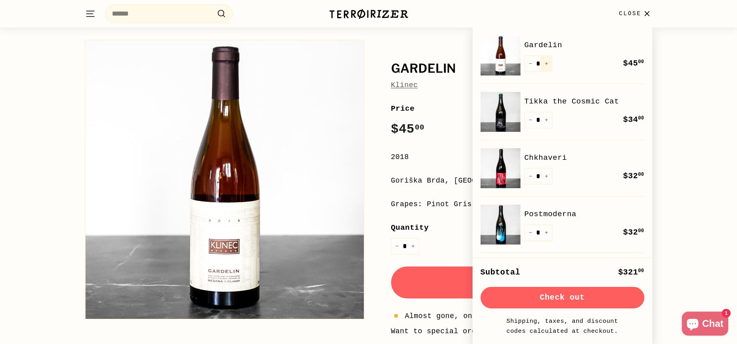
scroll to position [0, 0]
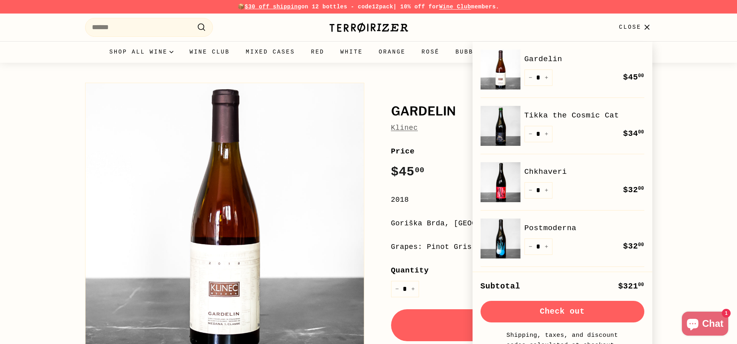
click at [40, 106] on div "Gardelin Klinec Gardelin Klinec Price Regular price $45 00 $45.00 / 2018 Gorišk…" at bounding box center [368, 257] width 737 height 388
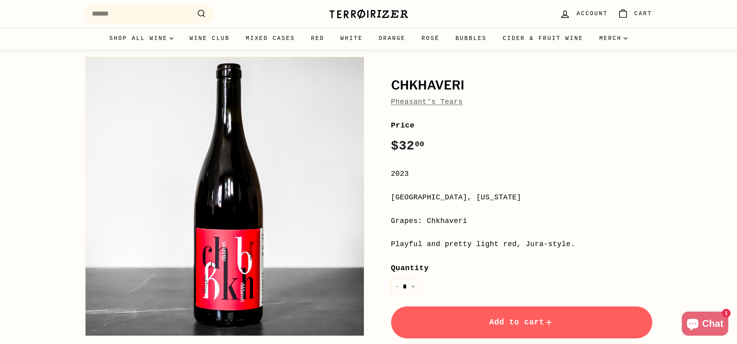
scroll to position [40, 0]
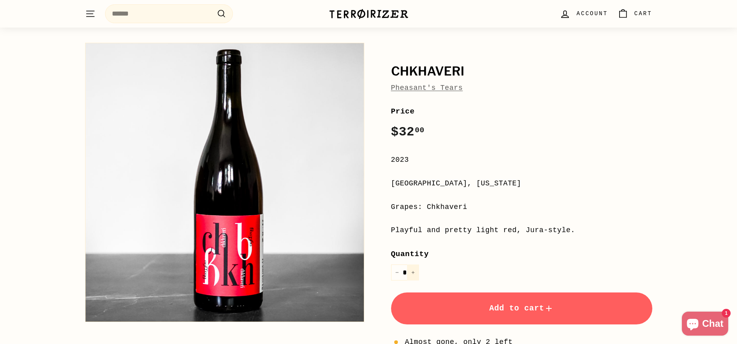
click at [415, 271] on button "+" at bounding box center [413, 272] width 12 height 16
type input "*"
click at [450, 303] on button "Add to cart" at bounding box center [521, 308] width 261 height 32
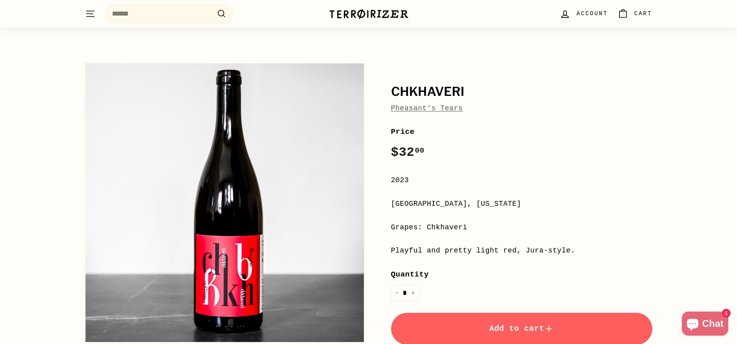
scroll to position [0, 0]
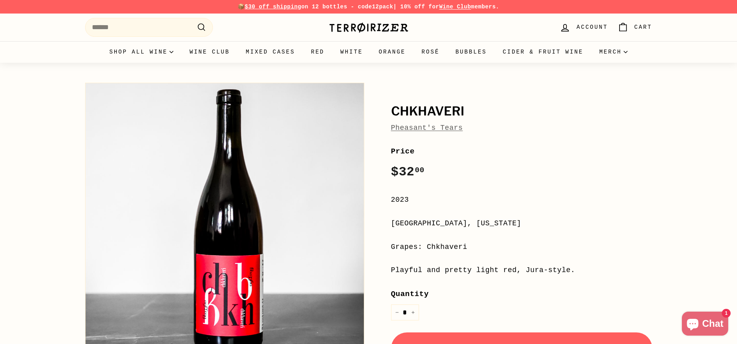
click at [634, 27] on link "0 Cart" at bounding box center [634, 28] width 44 height 24
click at [511, 99] on div "Chkhaveri Pheasant's Tears Price Regular price $32 00 $32.00 / 2023 Kakheti, Ge…" at bounding box center [512, 285] width 279 height 412
click at [421, 130] on link "Pheasant's Tears" at bounding box center [427, 128] width 72 height 8
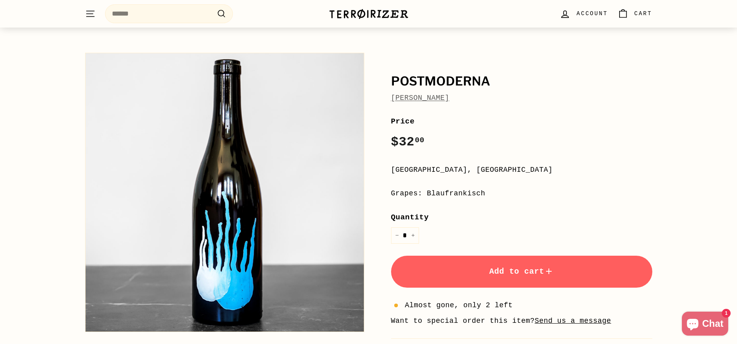
scroll to position [120, 0]
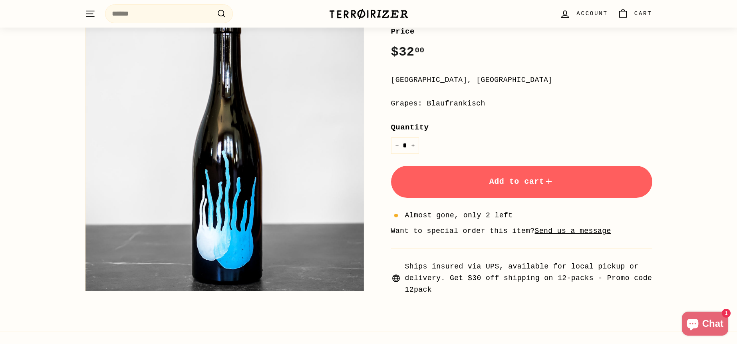
click at [473, 191] on button "Add to cart" at bounding box center [521, 182] width 261 height 32
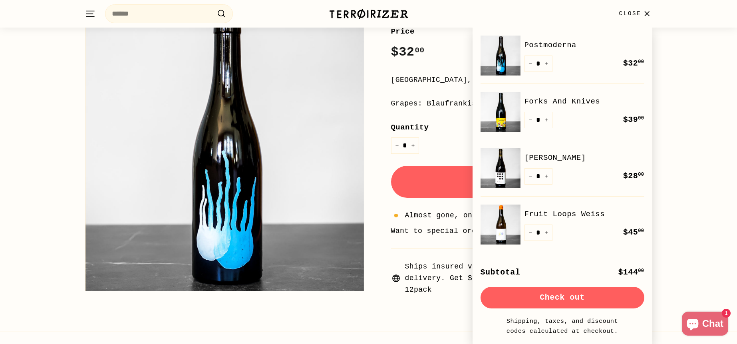
click at [702, 135] on div "Postmoderna Milan Nestarec Postmoderna Milan Nestarec Price Regular price $32 0…" at bounding box center [368, 125] width 737 height 364
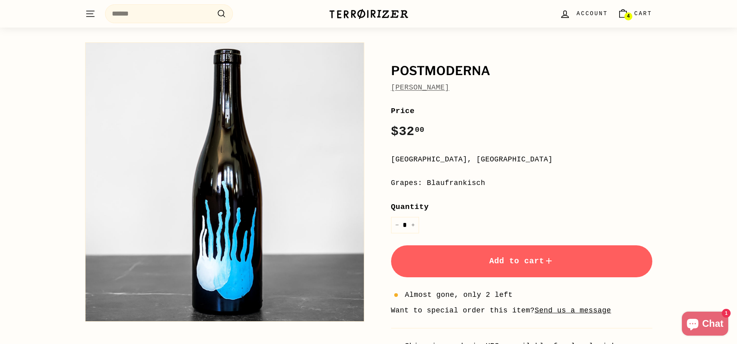
scroll to position [40, 0]
click at [413, 224] on icon "Increase item quantity by one" at bounding box center [413, 225] width 4 height 4
type input "*"
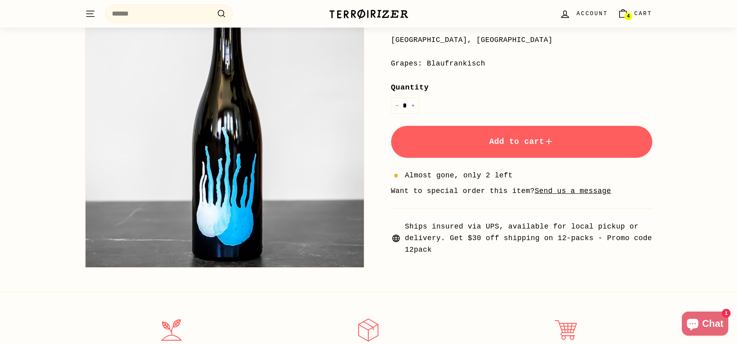
scroll to position [0, 0]
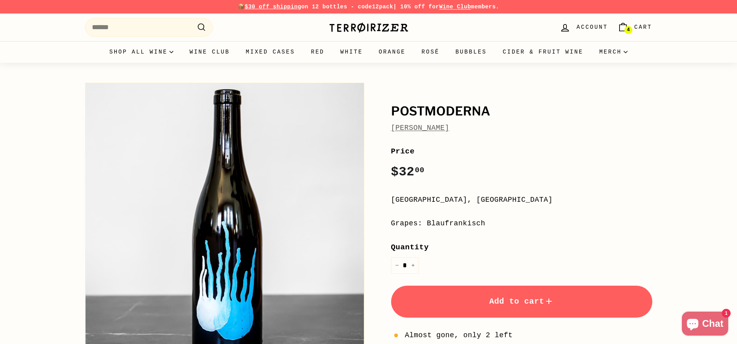
click at [633, 25] on link "4 Cart" at bounding box center [634, 28] width 44 height 24
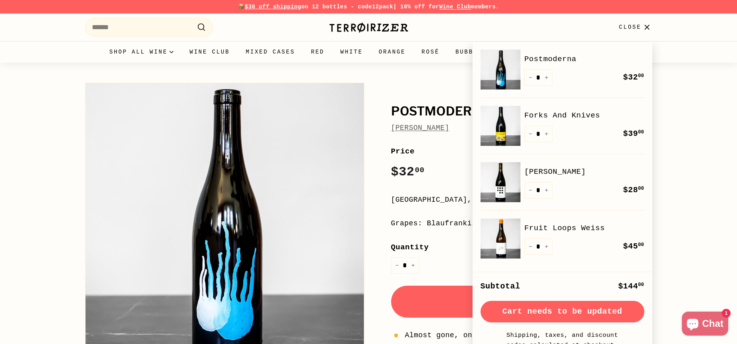
click at [683, 123] on div "Postmoderna Milan Nestarec Postmoderna Milan Nestarec Price Regular price $32 0…" at bounding box center [368, 245] width 737 height 364
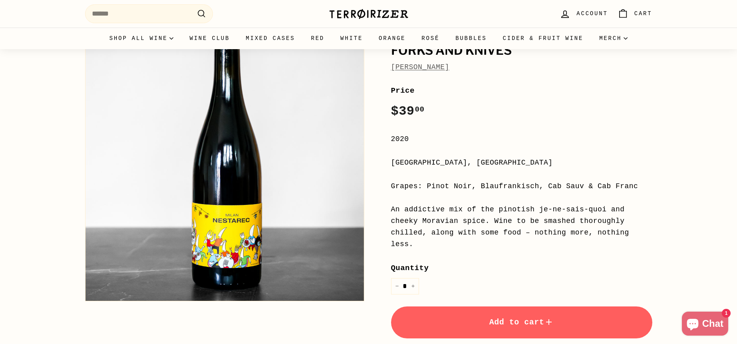
scroll to position [160, 0]
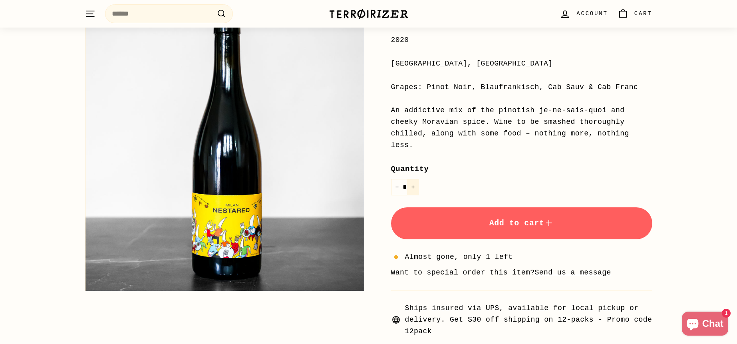
click at [414, 185] on icon "Increase item quantity by one" at bounding box center [413, 187] width 4 height 4
type input "*"
click at [443, 212] on button "Add to cart" at bounding box center [521, 223] width 261 height 32
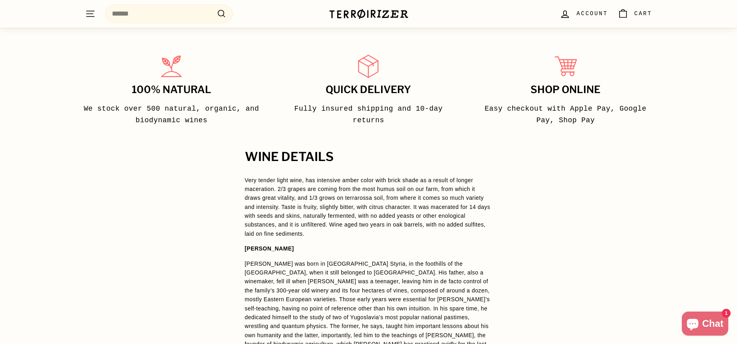
scroll to position [279, 0]
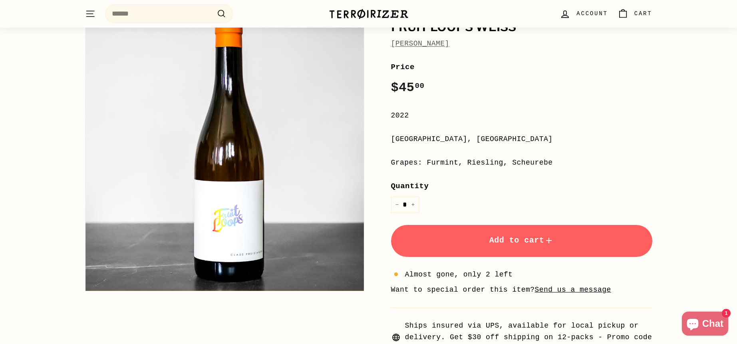
scroll to position [80, 0]
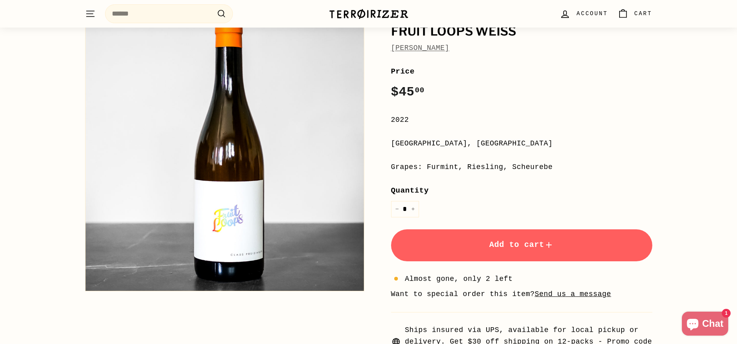
click at [505, 245] on span "Add to cart" at bounding box center [521, 244] width 65 height 9
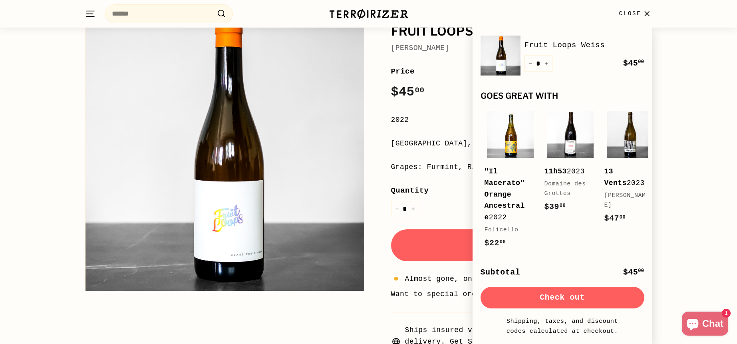
click at [404, 144] on div "[GEOGRAPHIC_DATA], [GEOGRAPHIC_DATA]" at bounding box center [521, 144] width 261 height 12
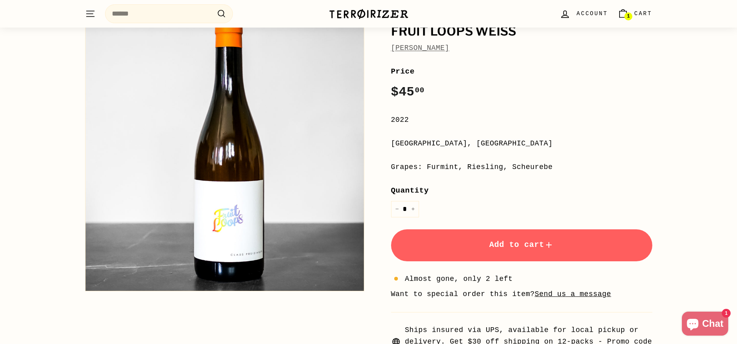
scroll to position [0, 0]
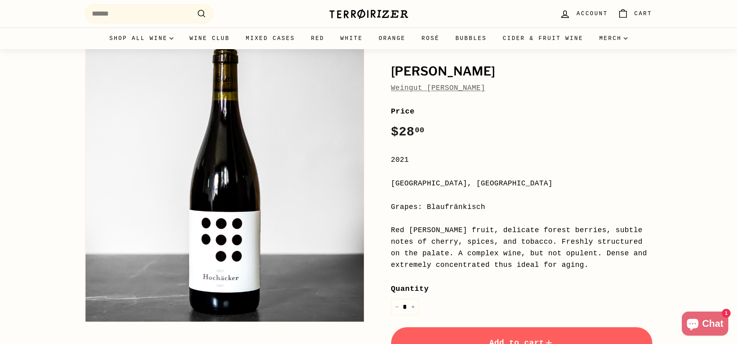
scroll to position [200, 0]
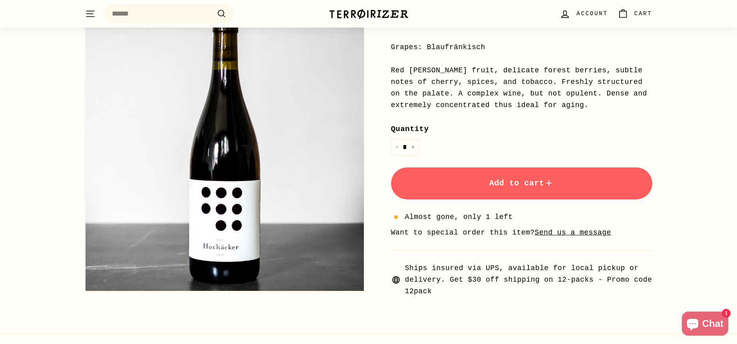
click at [458, 190] on button "Add to cart" at bounding box center [521, 183] width 261 height 32
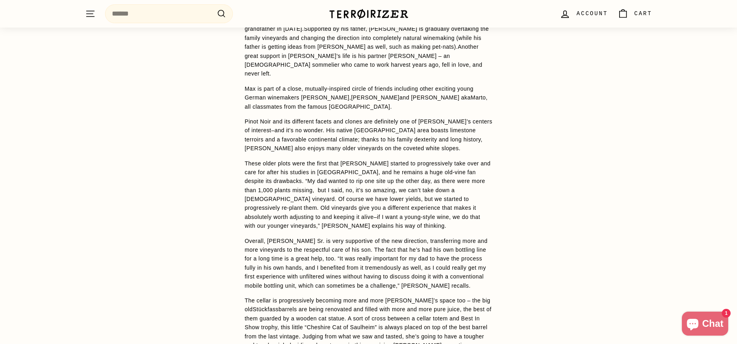
scroll to position [798, 0]
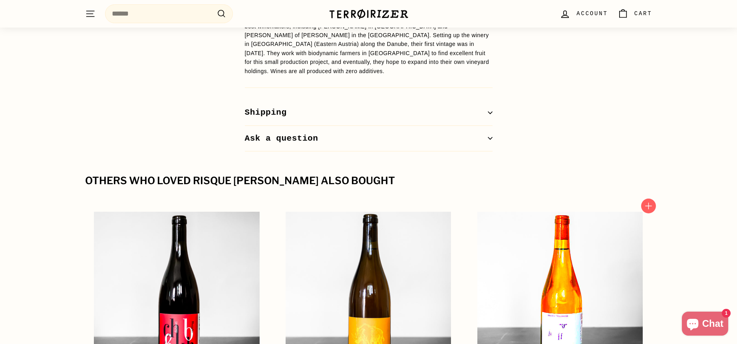
scroll to position [759, 0]
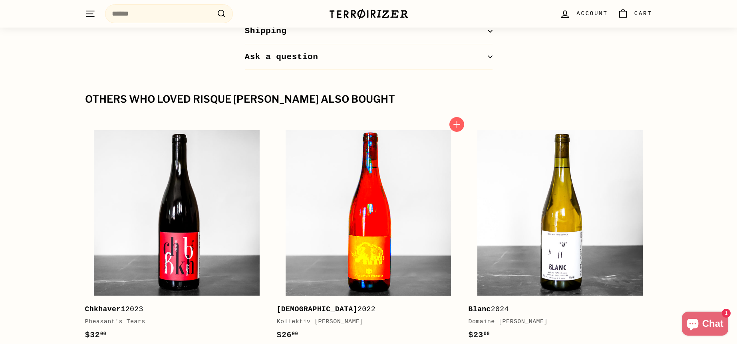
click at [379, 212] on img at bounding box center [367, 212] width 165 height 165
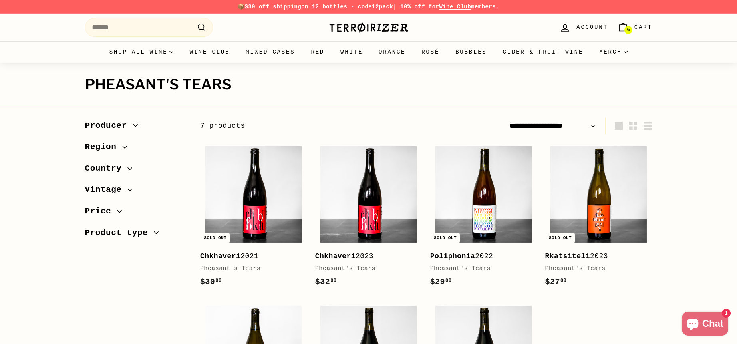
click at [644, 24] on span "Cart" at bounding box center [643, 27] width 18 height 9
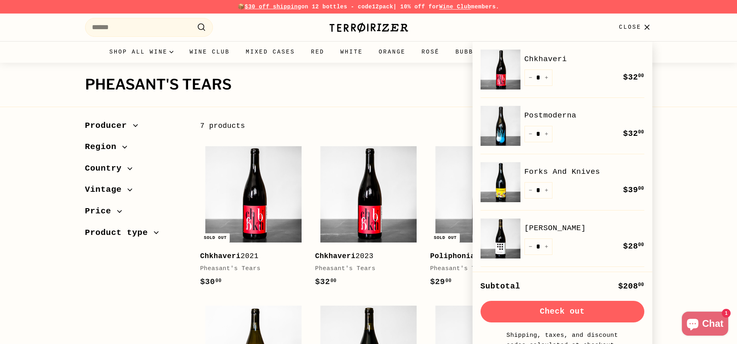
click at [673, 86] on div "Pheasant's Tears 7 products" at bounding box center [368, 78] width 737 height 30
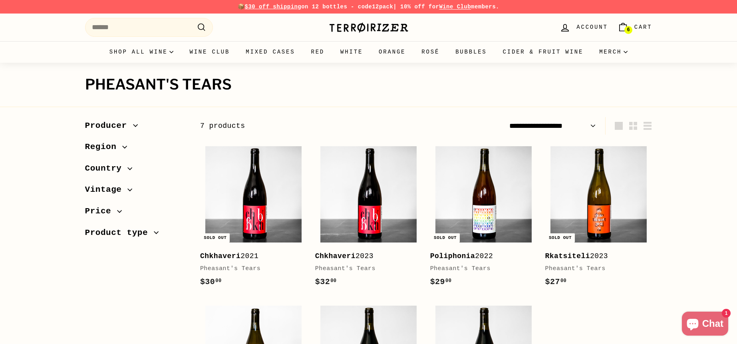
scroll to position [120, 0]
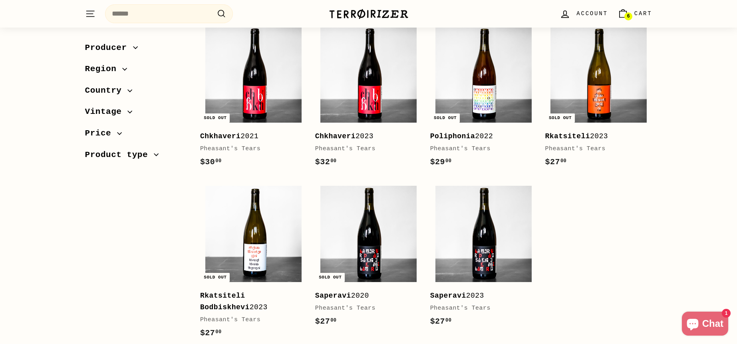
click at [626, 11] on icon "Cart" at bounding box center [622, 14] width 7 height 6
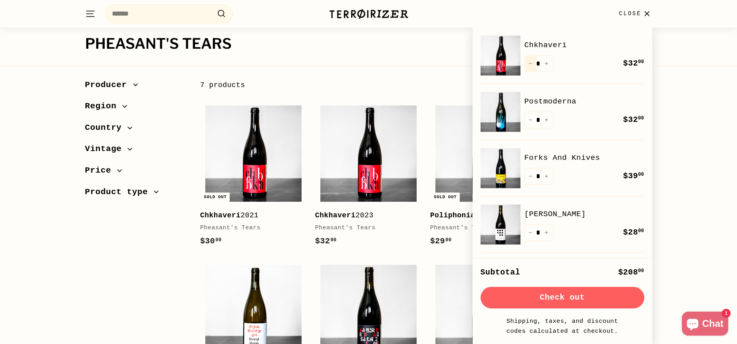
scroll to position [40, 0]
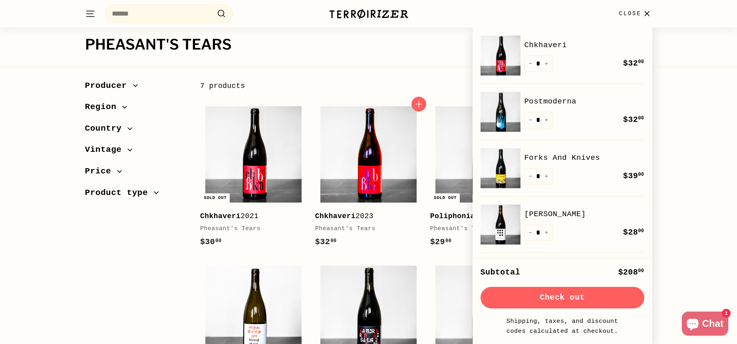
click at [362, 133] on img at bounding box center [368, 154] width 96 height 96
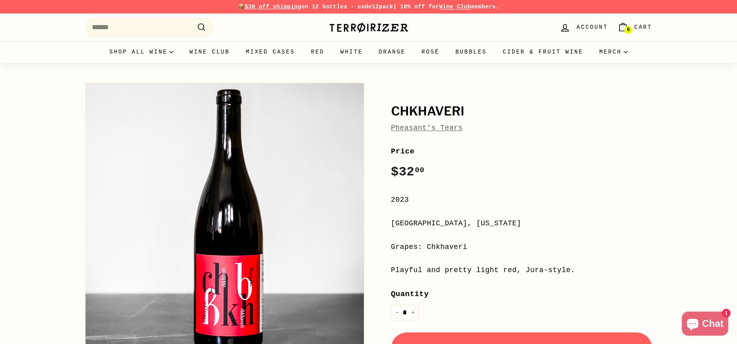
click at [644, 28] on span "Cart" at bounding box center [643, 27] width 18 height 9
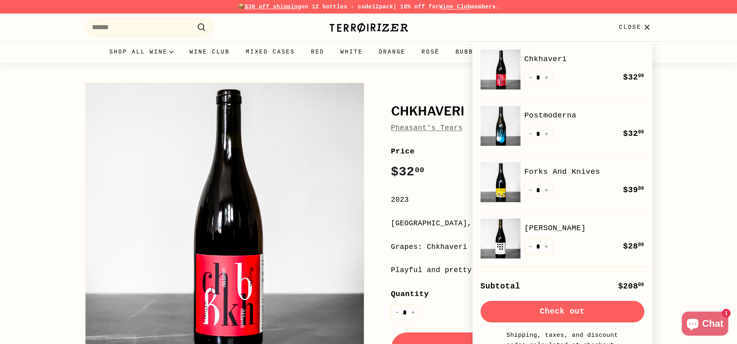
click at [403, 96] on div "Chkhaveri Pheasant's Tears Price Regular price $32 00 $32.00 / 2023 Kakheti, Ge…" at bounding box center [512, 270] width 279 height 383
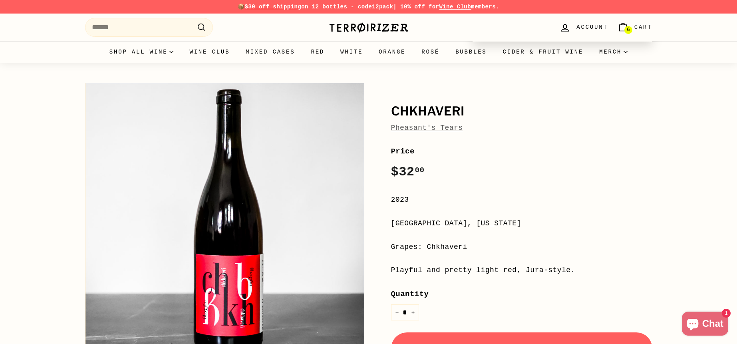
click at [417, 125] on link "Pheasant's Tears" at bounding box center [427, 128] width 72 height 8
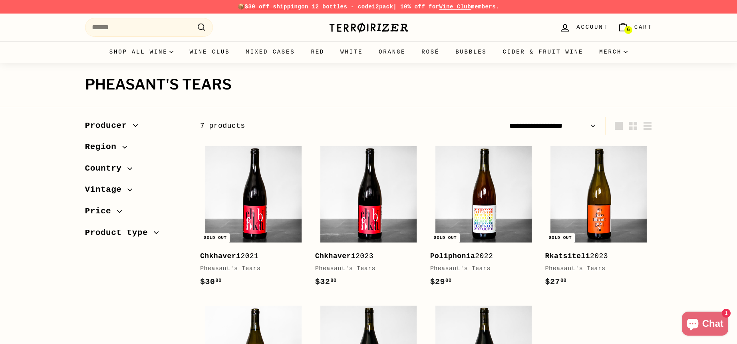
click at [650, 28] on span "Cart" at bounding box center [643, 27] width 18 height 9
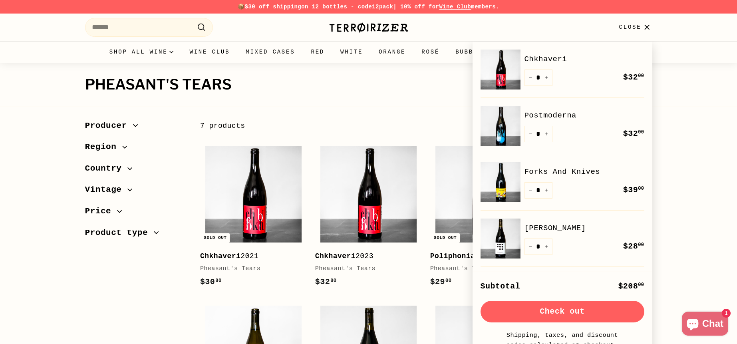
click at [409, 92] on h1 "Pheasant's Tears" at bounding box center [368, 85] width 567 height 16
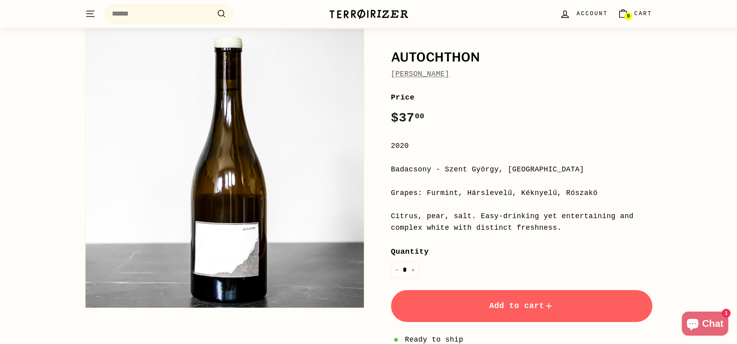
scroll to position [40, 0]
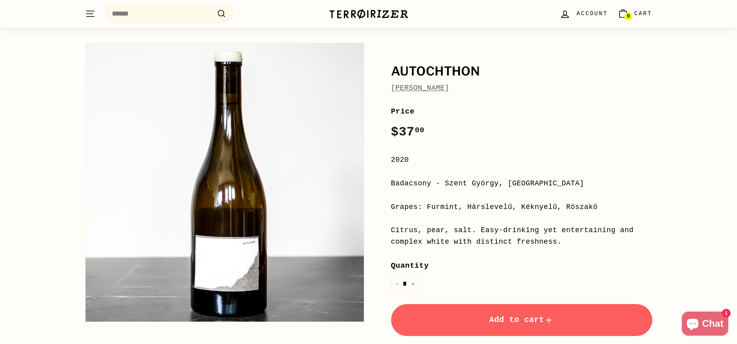
click at [484, 310] on button "Add to cart" at bounding box center [521, 320] width 261 height 32
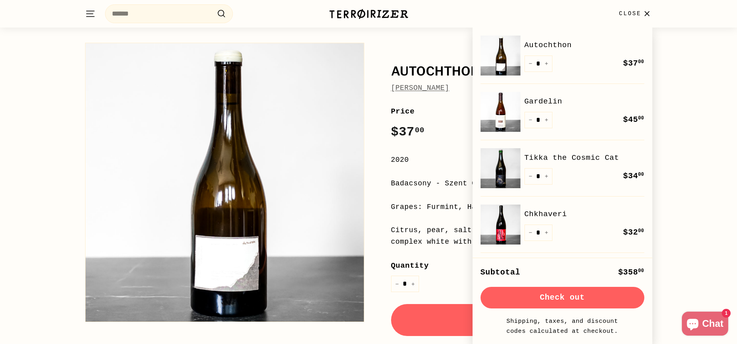
click at [420, 84] on link "[PERSON_NAME]" at bounding box center [420, 88] width 58 height 8
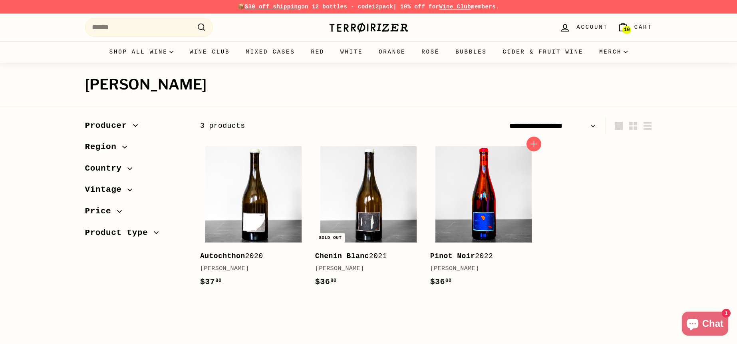
click at [477, 200] on img at bounding box center [483, 194] width 96 height 96
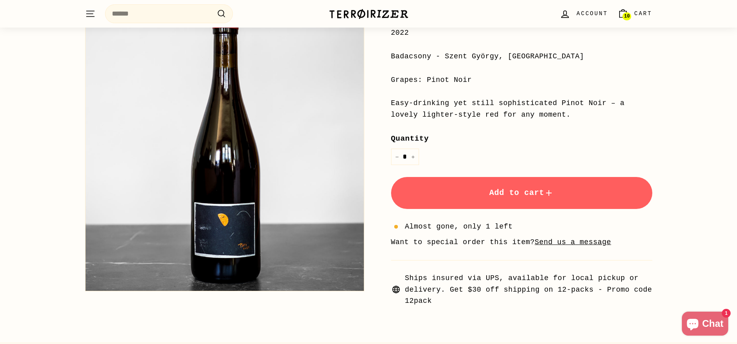
scroll to position [200, 0]
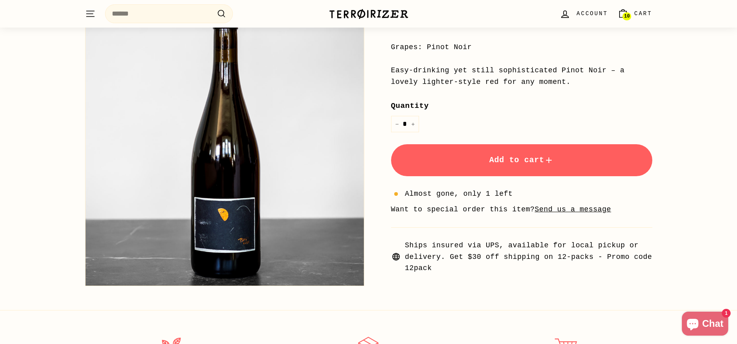
click at [483, 156] on button "Add to cart" at bounding box center [521, 160] width 261 height 32
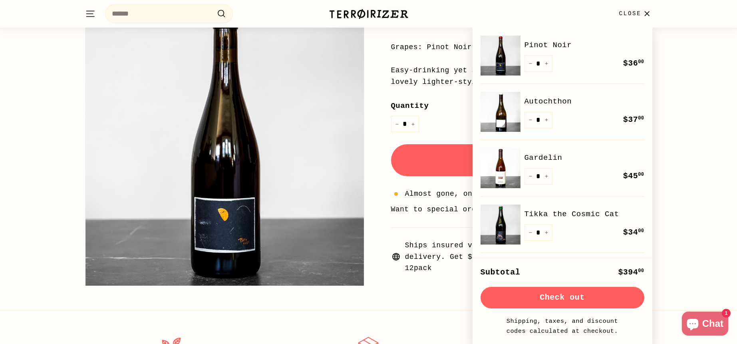
click at [636, 12] on span "Close" at bounding box center [629, 13] width 22 height 9
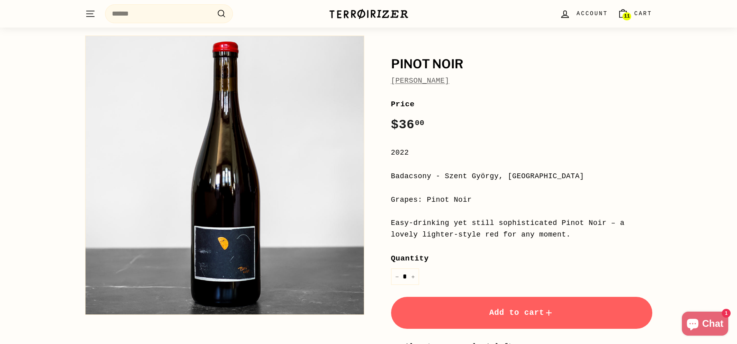
scroll to position [0, 0]
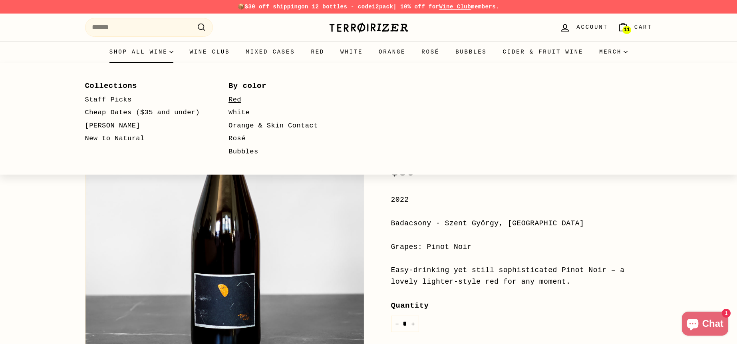
click at [234, 101] on link "Red" at bounding box center [288, 99] width 121 height 13
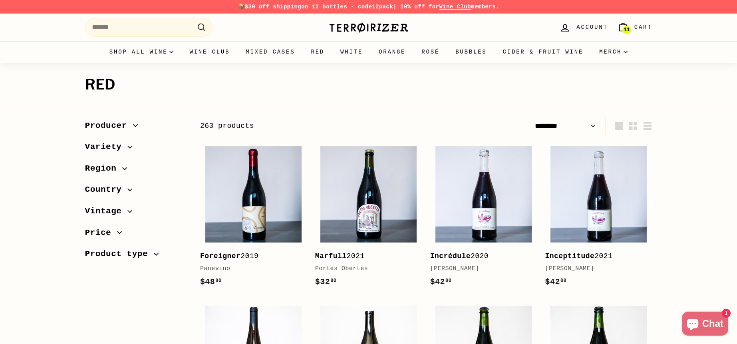
select select "******"
click at [107, 146] on span "Variety" at bounding box center [106, 147] width 43 height 14
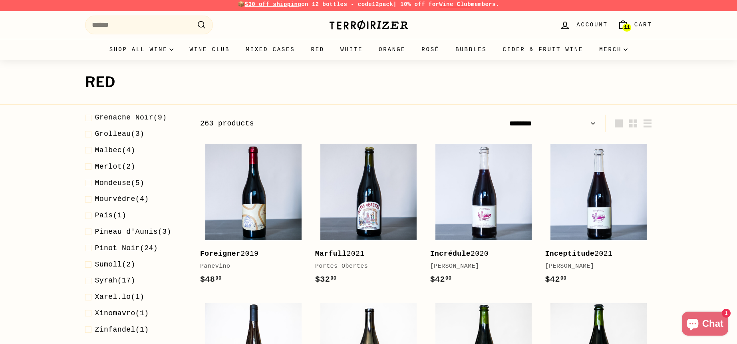
scroll to position [80, 0]
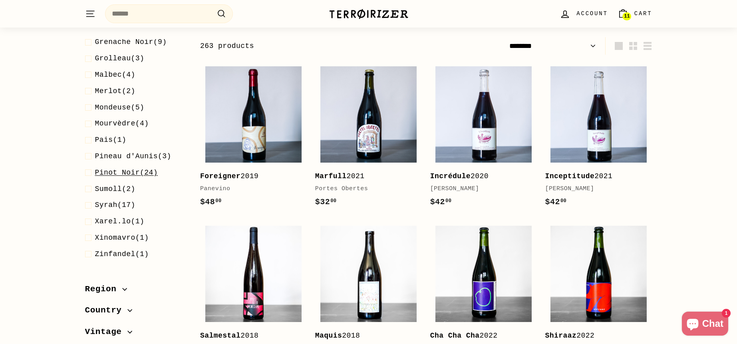
click at [89, 171] on span at bounding box center [90, 173] width 10 height 12
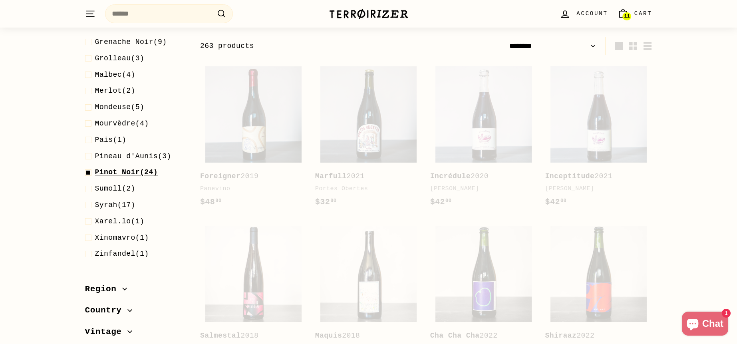
scroll to position [85, 0]
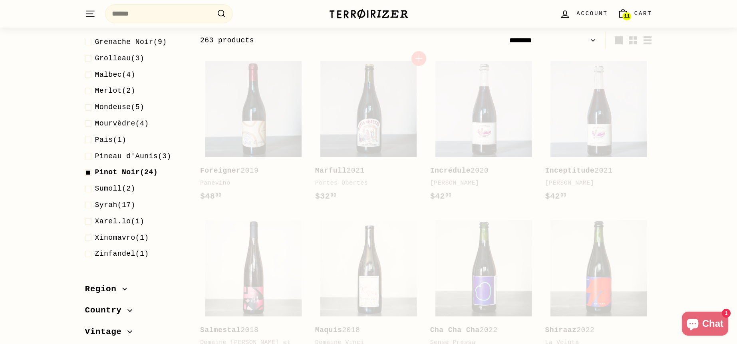
select select "******"
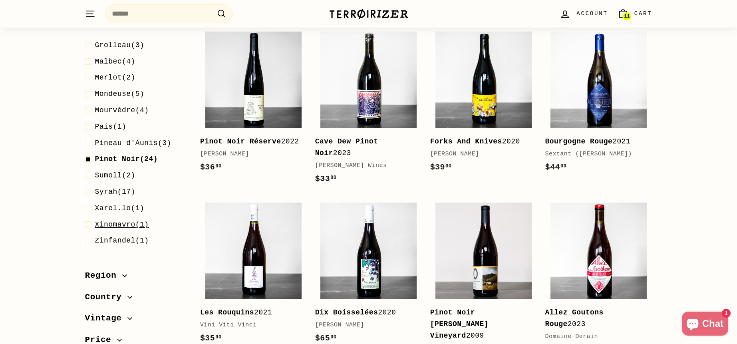
scroll to position [233, 0]
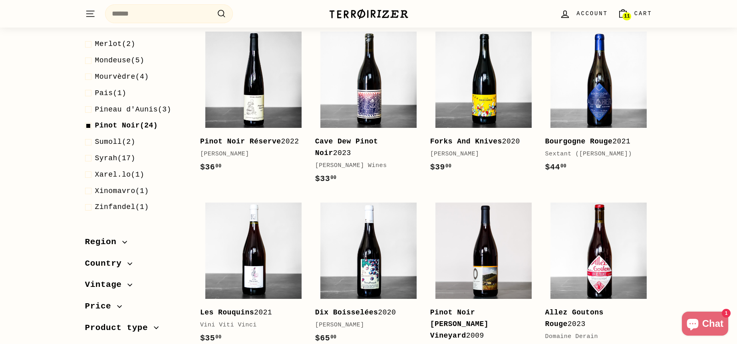
click at [109, 264] on span "Country" at bounding box center [106, 264] width 43 height 14
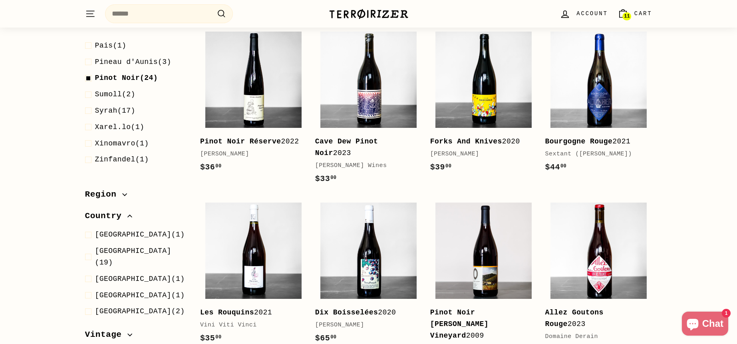
scroll to position [331, 0]
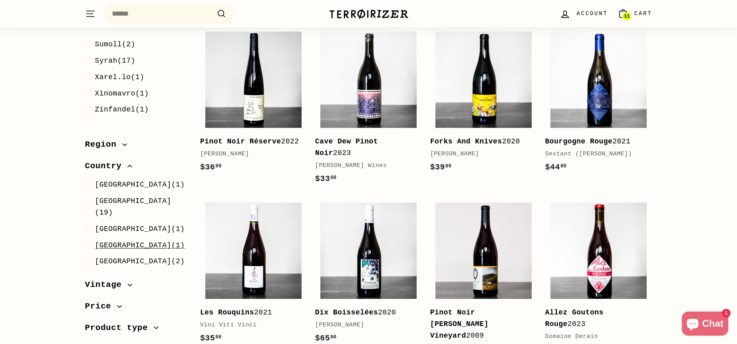
click at [100, 241] on span "Spain" at bounding box center [133, 245] width 76 height 8
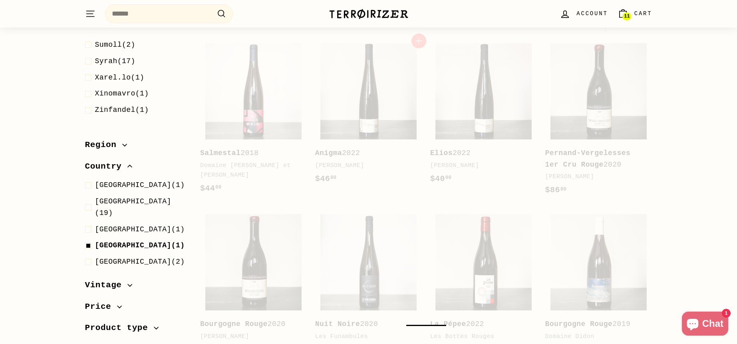
scroll to position [85, 0]
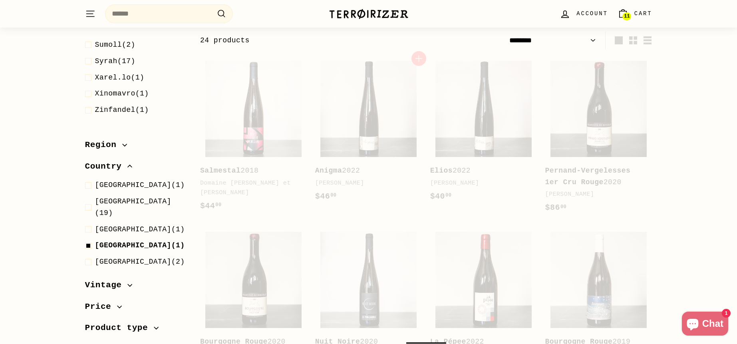
select select "******"
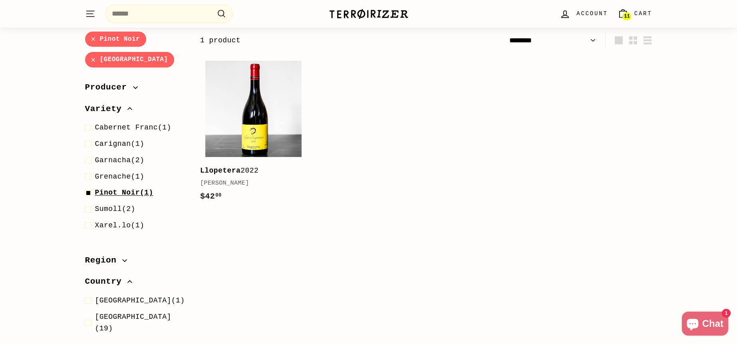
click at [89, 192] on span at bounding box center [90, 193] width 10 height 12
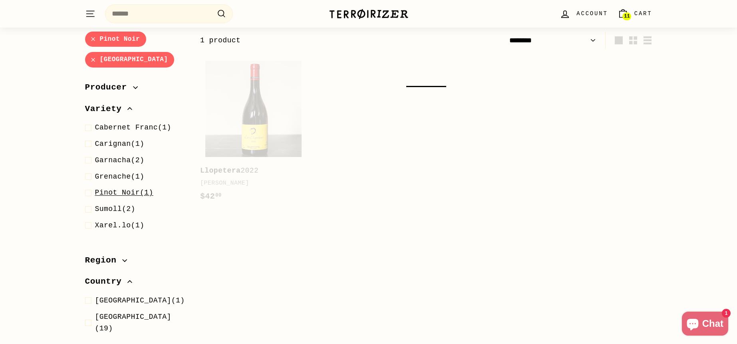
select select "******"
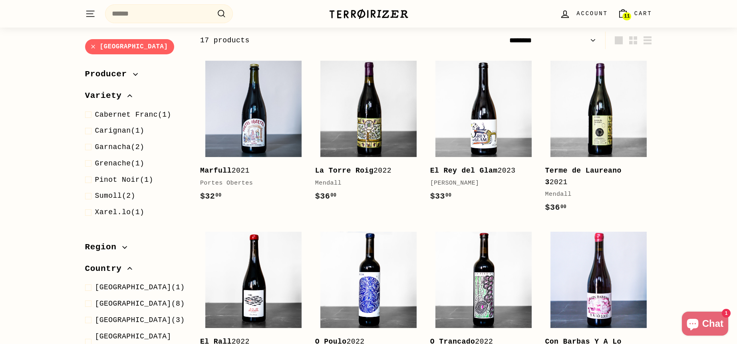
scroll to position [40, 0]
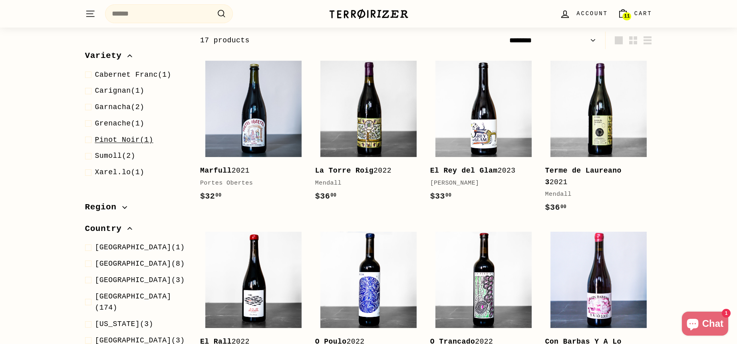
click at [86, 138] on span at bounding box center [90, 140] width 10 height 12
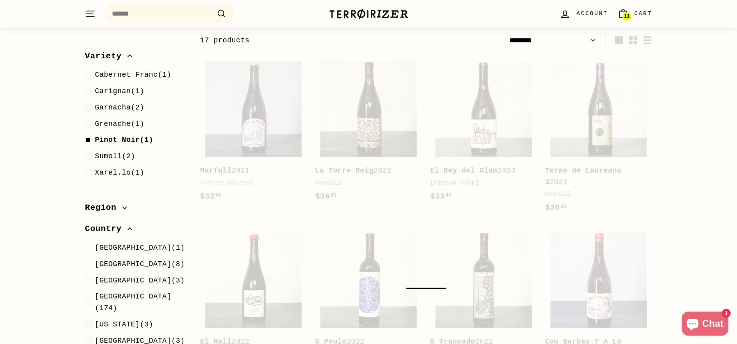
select select "******"
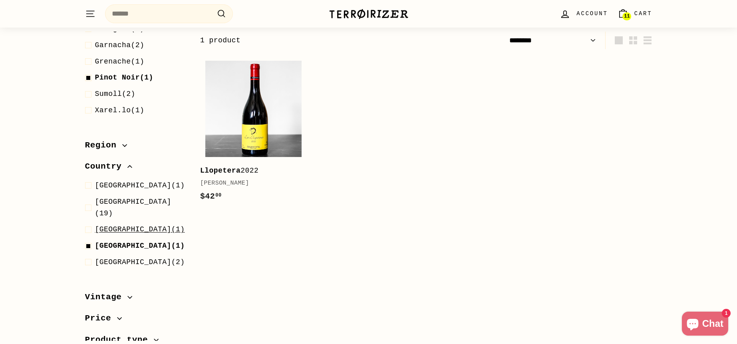
scroll to position [123, 0]
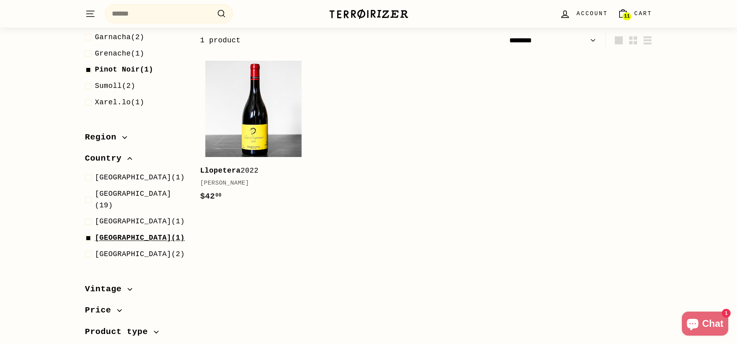
click at [86, 232] on span at bounding box center [90, 238] width 10 height 12
select select "******"
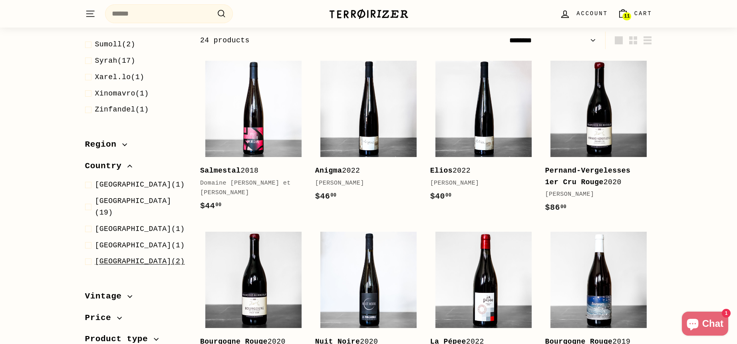
click at [106, 257] on span "USA" at bounding box center [133, 261] width 76 height 8
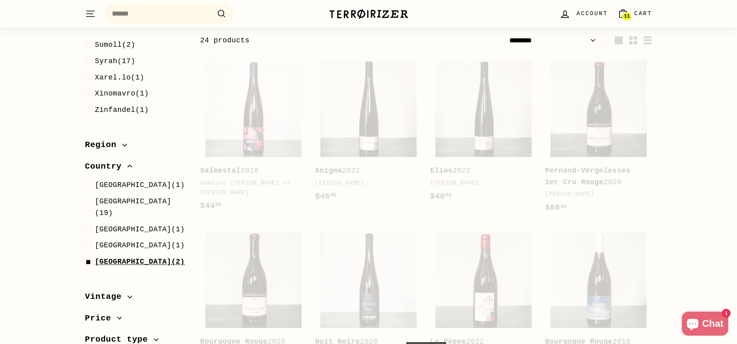
select select "******"
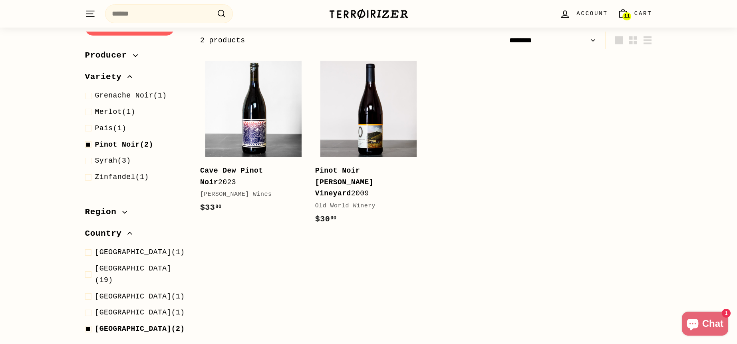
scroll to position [107, 0]
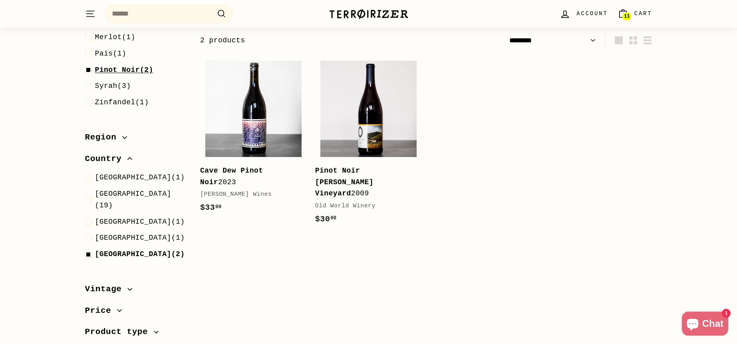
click at [88, 69] on span at bounding box center [90, 70] width 10 height 12
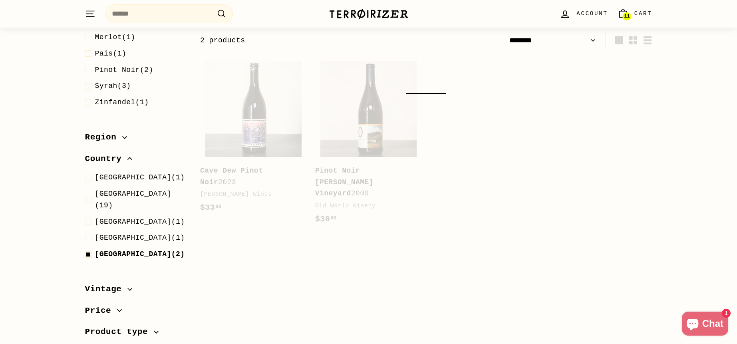
select select "******"
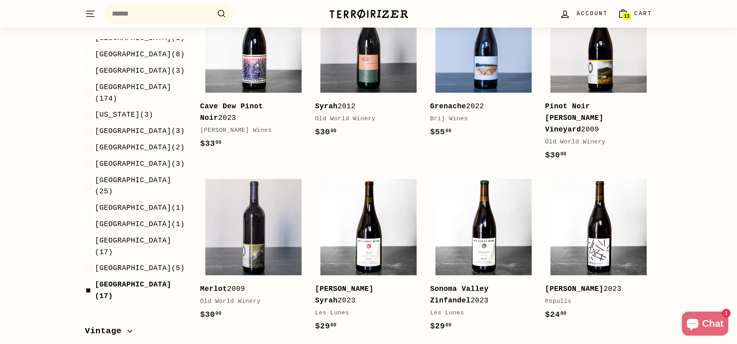
scroll to position [485, 0]
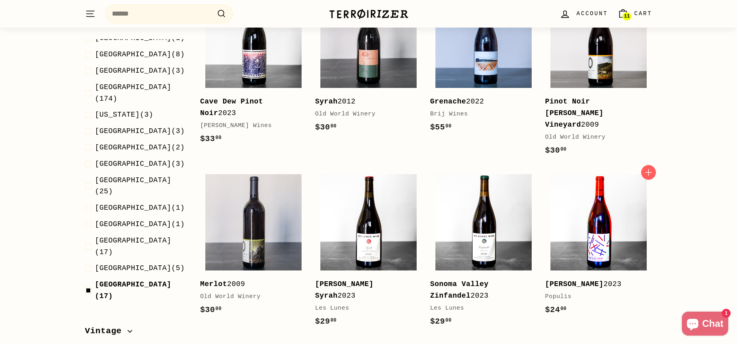
click at [572, 215] on img at bounding box center [598, 222] width 96 height 96
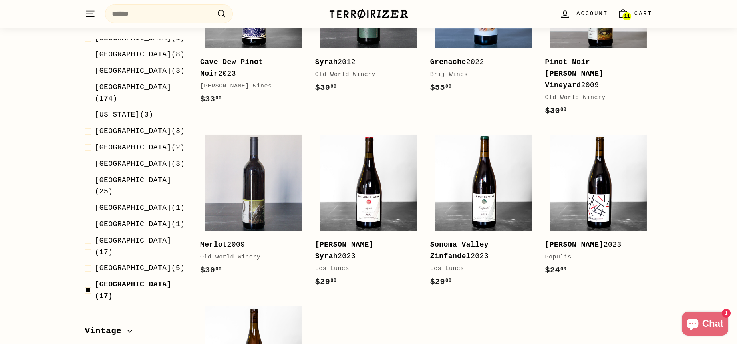
scroll to position [365, 0]
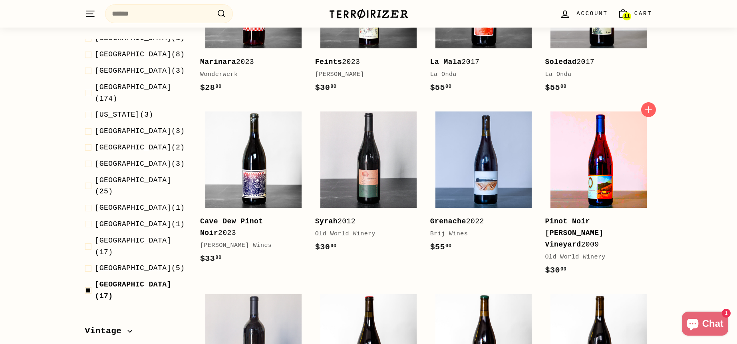
click at [627, 148] on img at bounding box center [598, 159] width 96 height 96
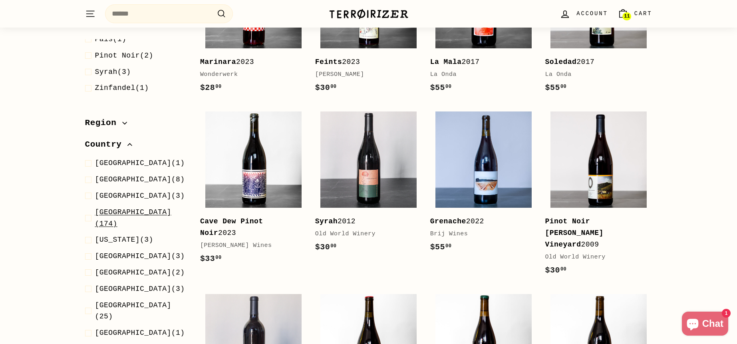
scroll to position [153, 0]
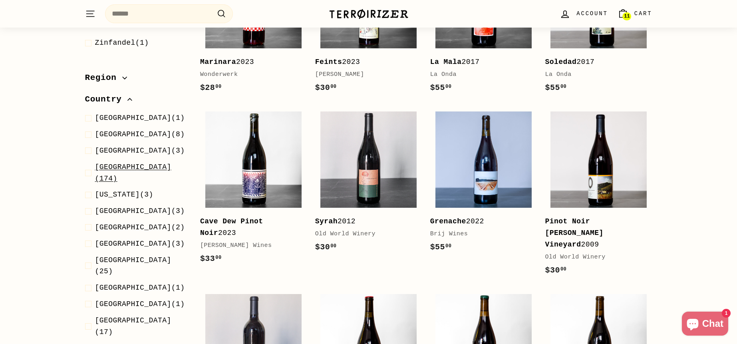
click at [101, 168] on span "France" at bounding box center [133, 167] width 76 height 8
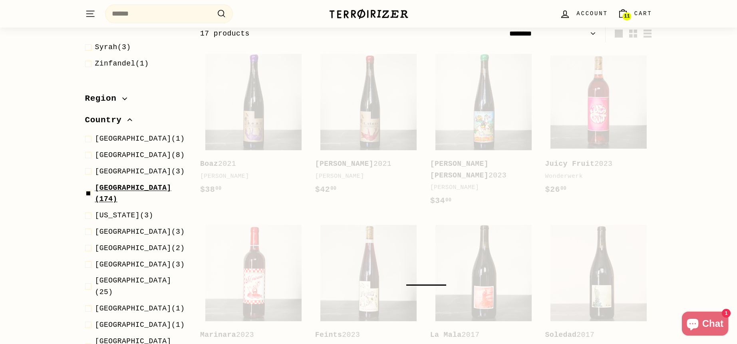
scroll to position [85, 0]
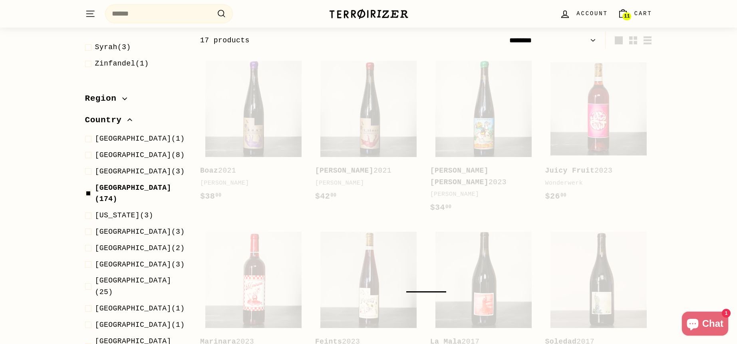
select select "******"
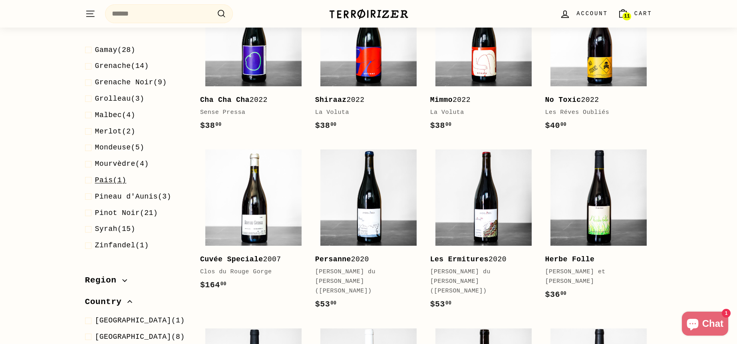
scroll to position [120, 0]
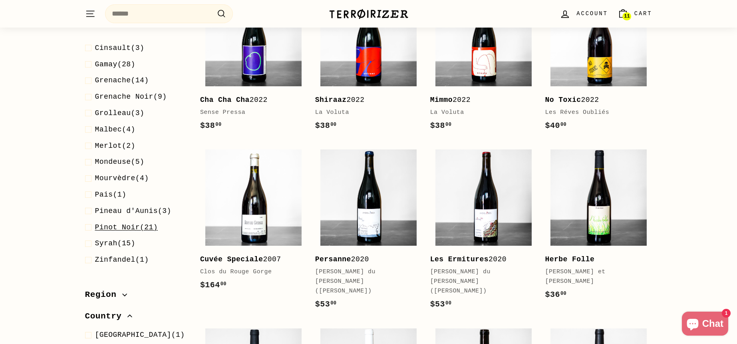
click at [87, 222] on span at bounding box center [90, 228] width 10 height 12
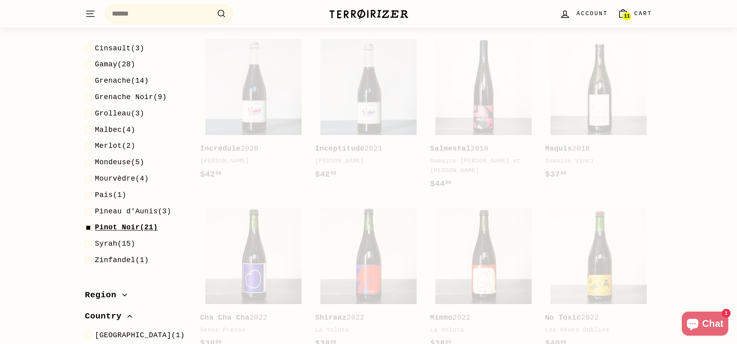
scroll to position [85, 0]
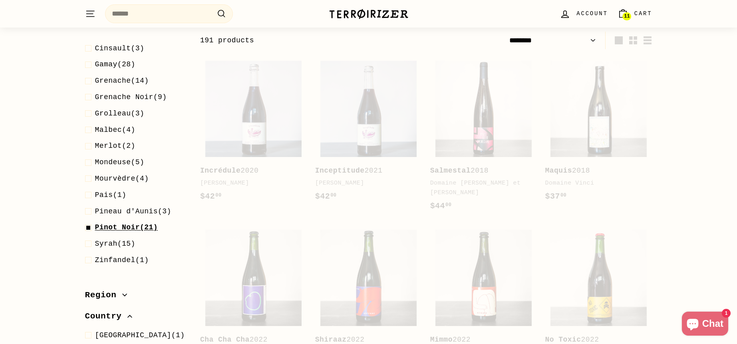
select select "******"
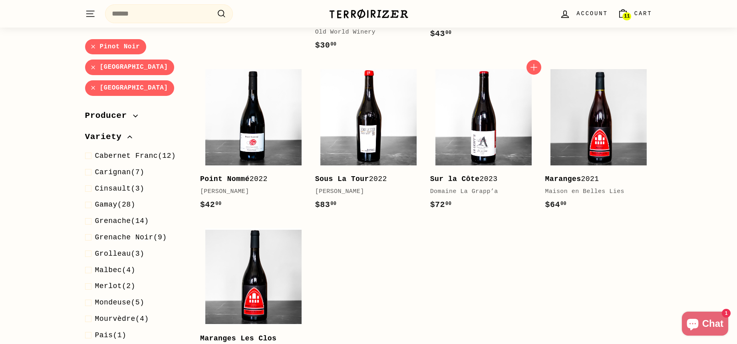
scroll to position [764, 0]
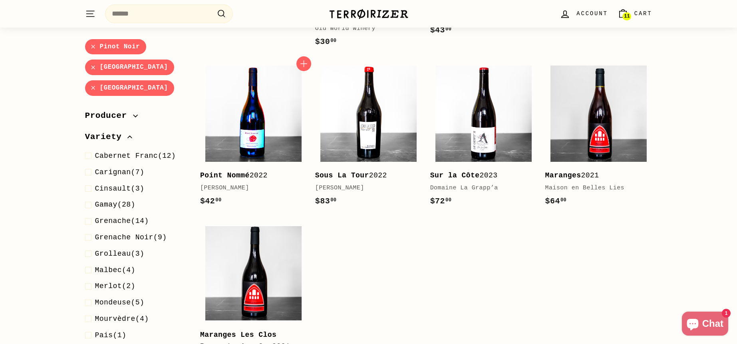
click at [250, 107] on img at bounding box center [253, 113] width 96 height 96
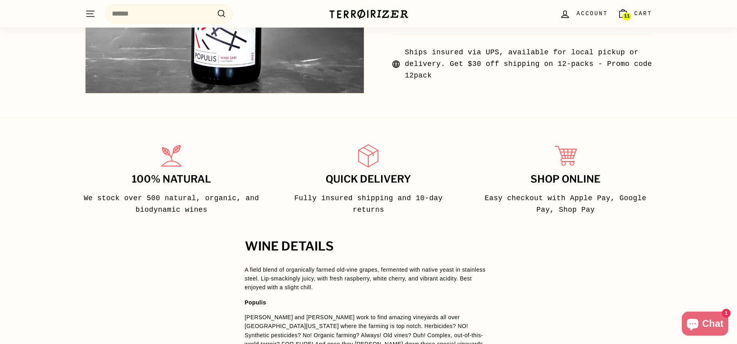
scroll to position [479, 0]
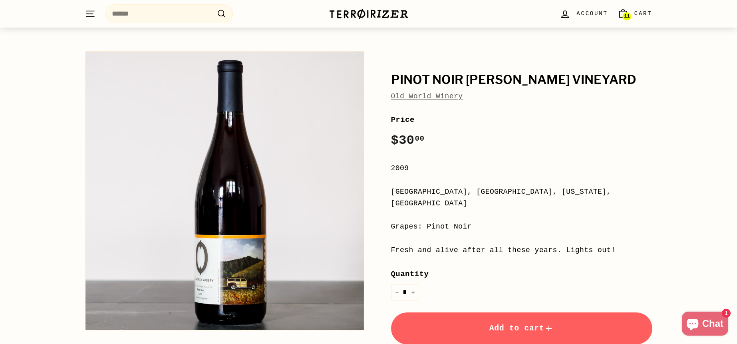
scroll to position [80, 0]
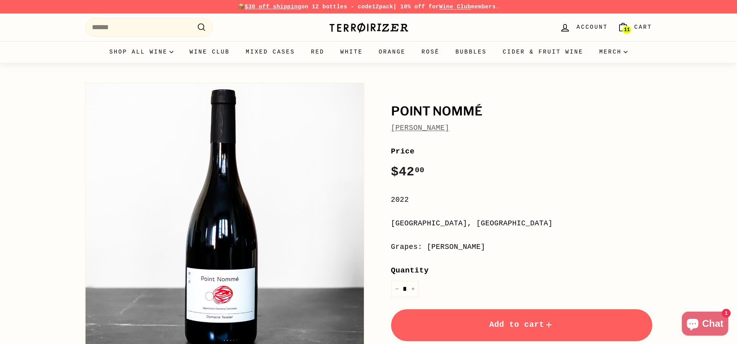
click at [525, 327] on span "Add to cart" at bounding box center [521, 324] width 65 height 9
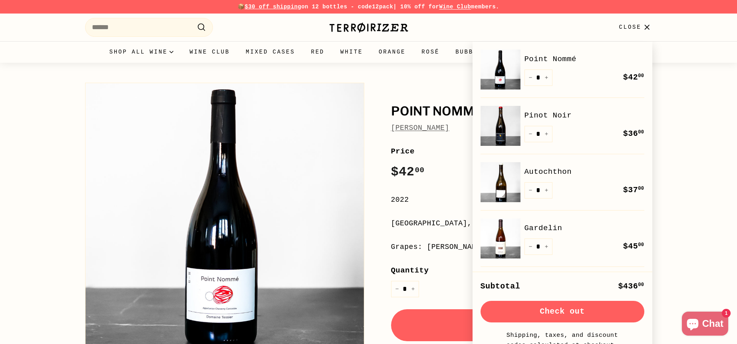
click at [701, 154] on div "Point [PERSON_NAME] Point [PERSON_NAME] Price Regular price $42 00 $42.00 / 202…" at bounding box center [368, 257] width 737 height 388
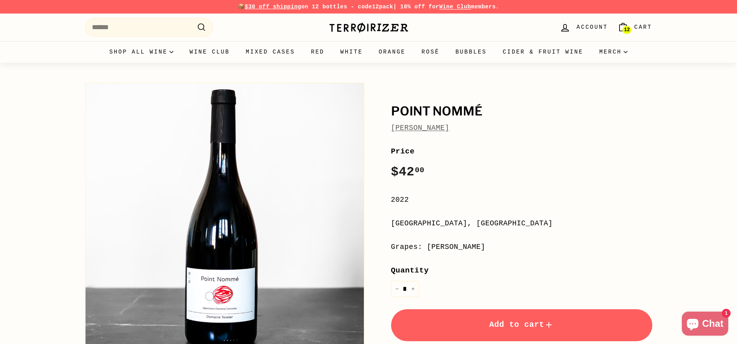
click at [632, 24] on link "12 Cart" at bounding box center [634, 28] width 44 height 24
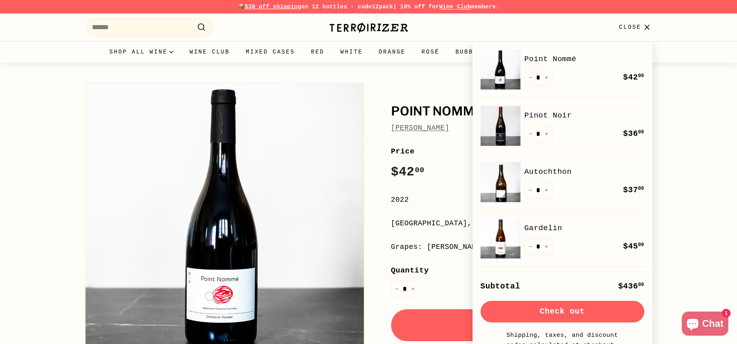
click at [549, 311] on button "Check out" at bounding box center [562, 312] width 164 height 22
